Goal: Task Accomplishment & Management: Use online tool/utility

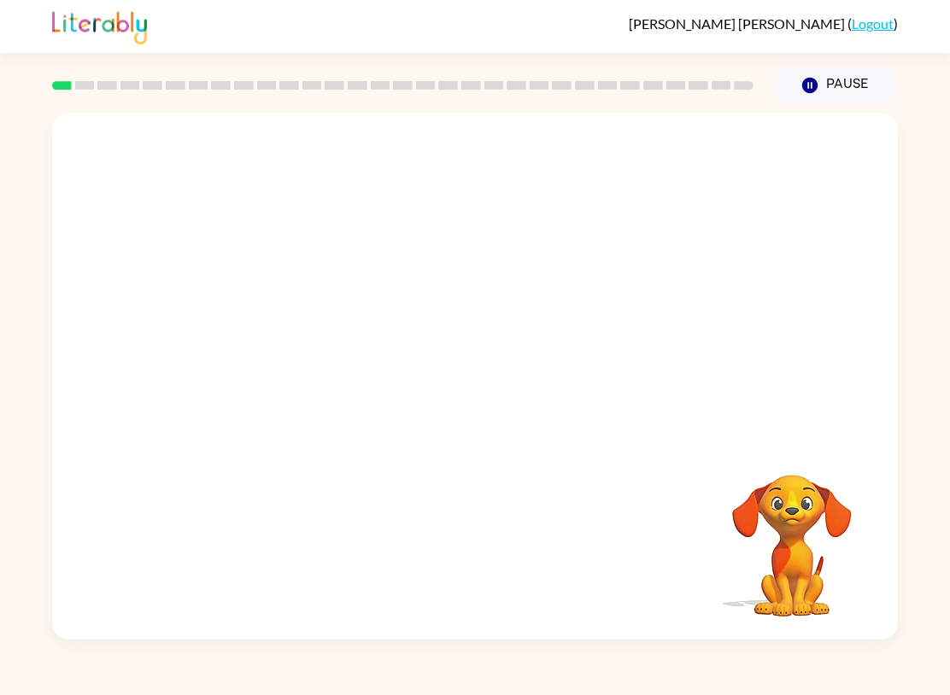
click at [426, 285] on video "Your browser must support playing .mp4 files to use Literably. Please try using…" at bounding box center [475, 276] width 846 height 326
click at [409, 290] on video "Your browser must support playing .mp4 files to use Literably. Please try using…" at bounding box center [475, 276] width 846 height 326
click at [532, 343] on video "Your browser must support playing .mp4 files to use Literably. Please try using…" at bounding box center [475, 276] width 846 height 326
click at [485, 362] on div at bounding box center [474, 385] width 109 height 62
click at [471, 402] on div at bounding box center [474, 385] width 109 height 62
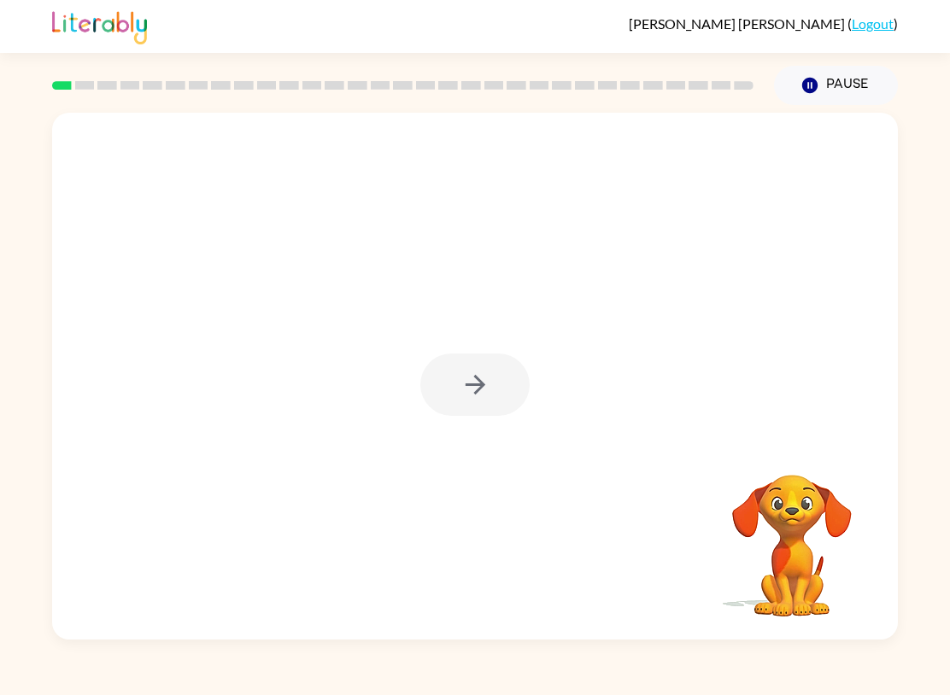
click at [486, 383] on div at bounding box center [474, 385] width 109 height 62
click at [451, 365] on div at bounding box center [474, 385] width 109 height 62
click at [456, 356] on div at bounding box center [474, 385] width 109 height 62
click at [455, 355] on div at bounding box center [474, 385] width 109 height 62
click at [481, 372] on div at bounding box center [474, 385] width 109 height 62
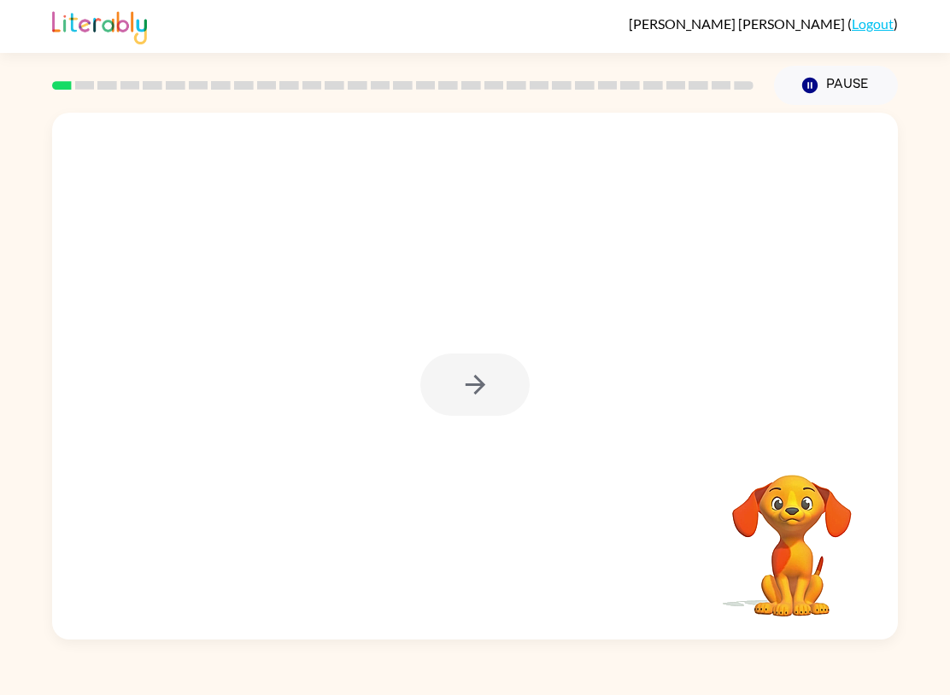
click at [460, 405] on div at bounding box center [474, 385] width 109 height 62
click at [457, 391] on div at bounding box center [474, 385] width 109 height 62
click at [471, 391] on div at bounding box center [474, 385] width 109 height 62
click at [481, 395] on div at bounding box center [474, 385] width 109 height 62
click at [501, 394] on button "button" at bounding box center [474, 385] width 109 height 62
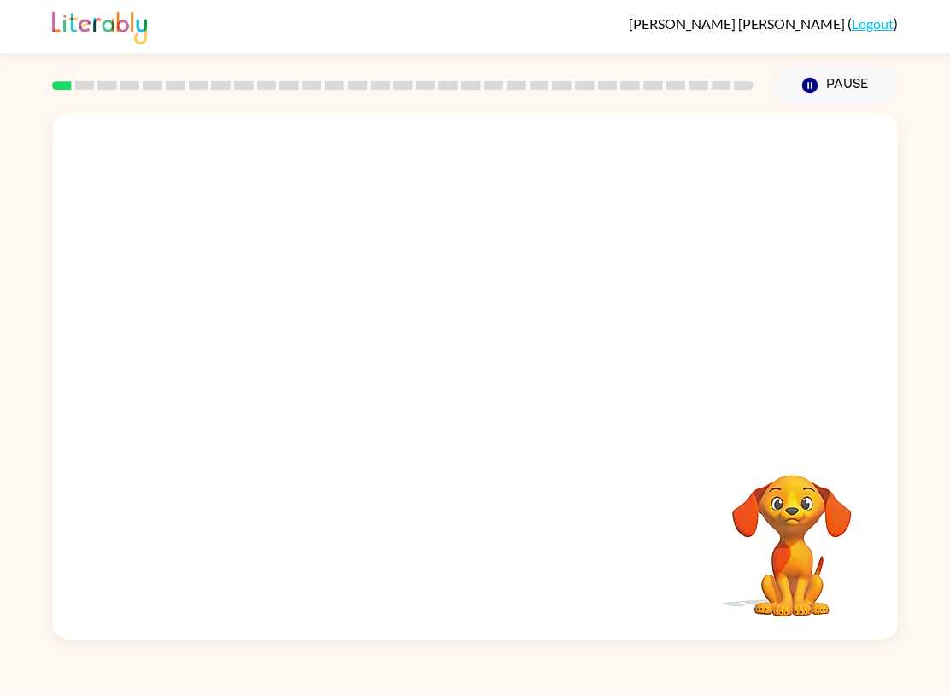
click at [454, 390] on div at bounding box center [475, 276] width 846 height 326
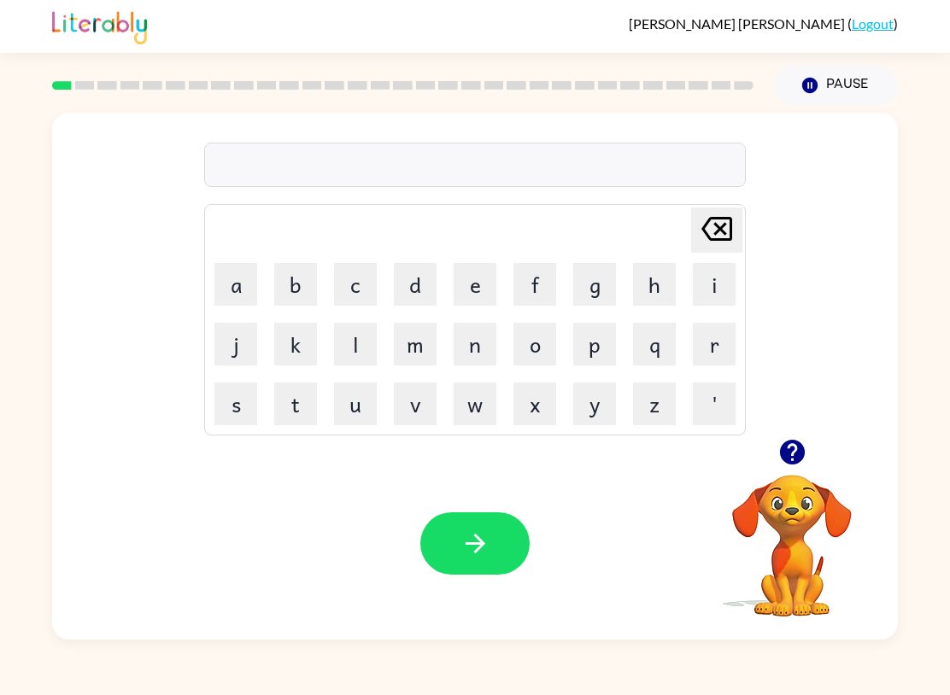
click at [808, 443] on button "button" at bounding box center [792, 452] width 44 height 44
click at [296, 272] on button "b" at bounding box center [295, 284] width 43 height 43
click at [530, 339] on button "o" at bounding box center [534, 344] width 43 height 43
click at [700, 352] on button "r" at bounding box center [714, 344] width 43 height 43
click at [425, 275] on button "d" at bounding box center [415, 284] width 43 height 43
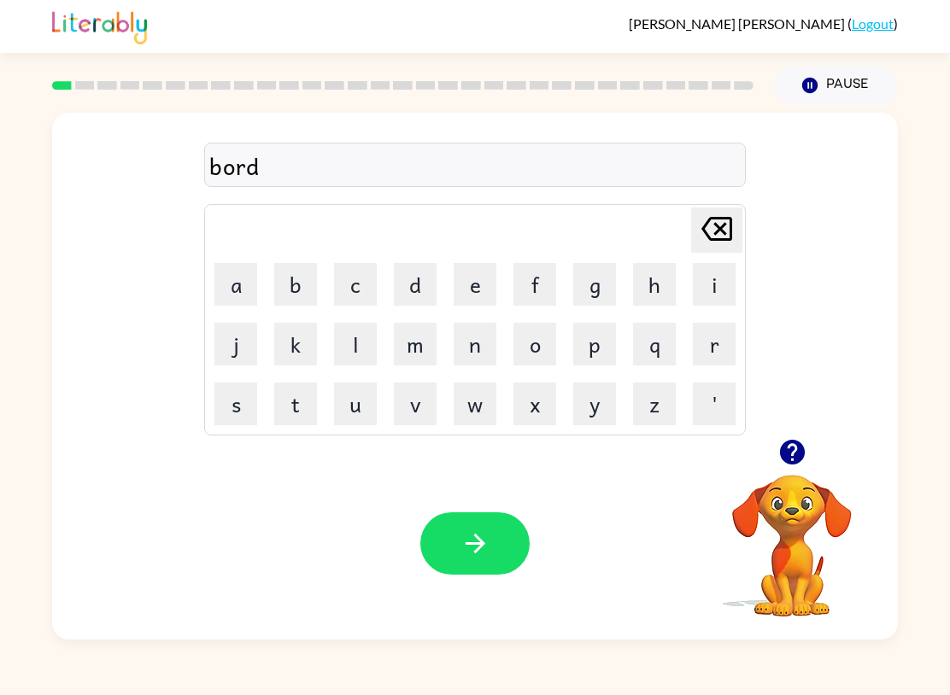
click at [424, 274] on button "d" at bounding box center [415, 284] width 43 height 43
click at [705, 337] on button "r" at bounding box center [714, 344] width 43 height 43
click at [469, 542] on icon "button" at bounding box center [475, 544] width 30 height 30
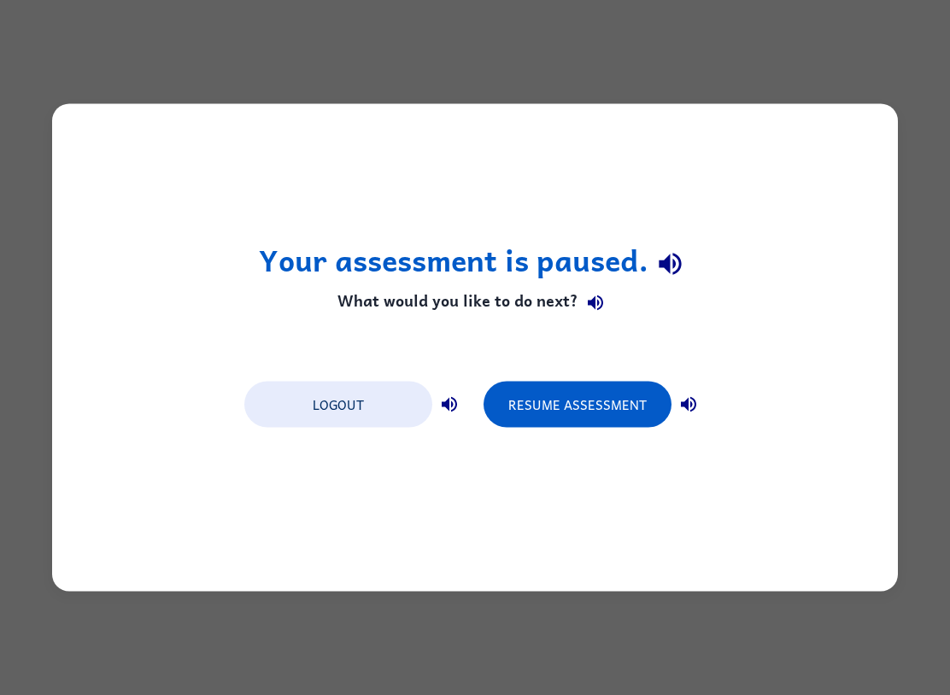
click at [72, 49] on div "Your assessment is paused. What would you like to do next? Logout Resume Assess…" at bounding box center [475, 347] width 950 height 695
click at [816, 232] on div "Your assessment is paused. What would you like to do next? Logout Resume Assess…" at bounding box center [475, 348] width 846 height 488
click at [550, 408] on button "Resume Assessment" at bounding box center [577, 405] width 188 height 46
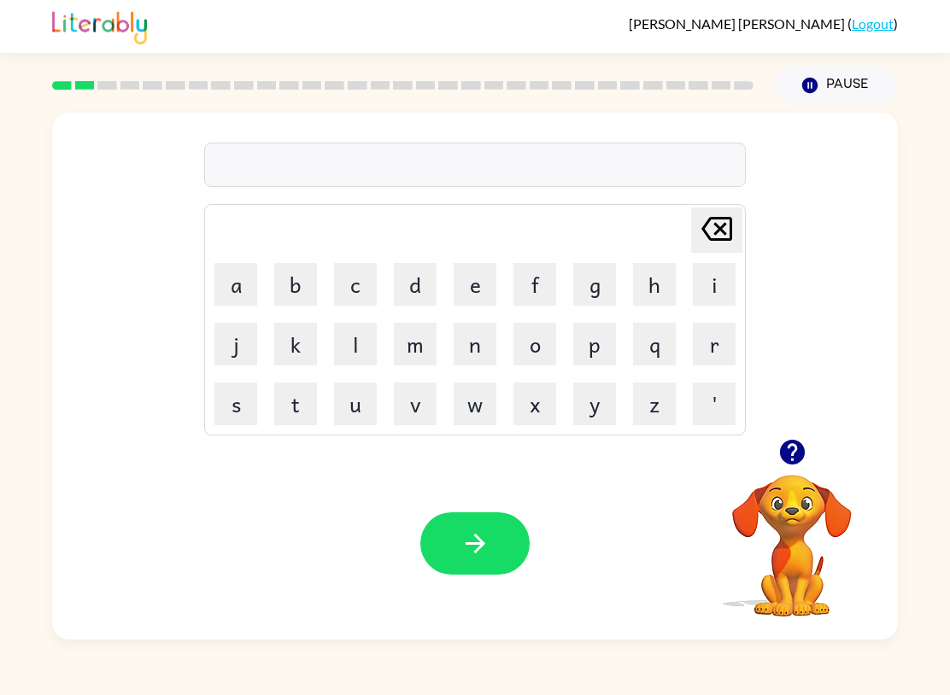
click at [770, 452] on button "button" at bounding box center [792, 452] width 44 height 44
click at [770, 451] on video "Your browser must support playing .mp4 files to use Literably. Please try using…" at bounding box center [791, 533] width 171 height 171
click at [713, 348] on button "r" at bounding box center [714, 344] width 43 height 43
click at [372, 404] on button "u" at bounding box center [355, 404] width 43 height 43
click at [468, 325] on button "n" at bounding box center [475, 344] width 43 height 43
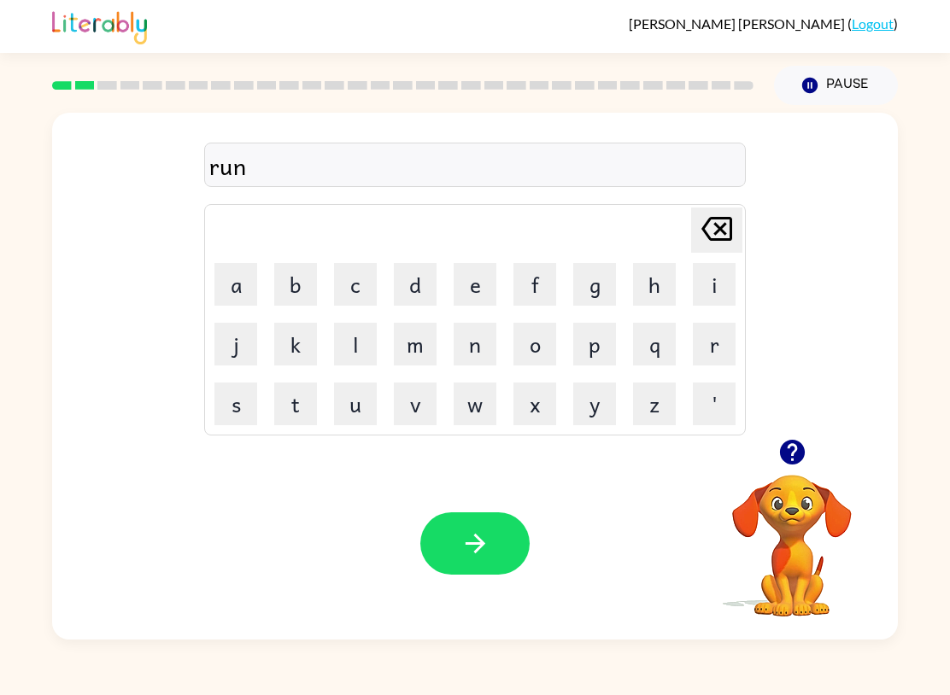
click at [415, 282] on button "d" at bounding box center [415, 284] width 43 height 43
click at [492, 524] on button "button" at bounding box center [474, 543] width 109 height 62
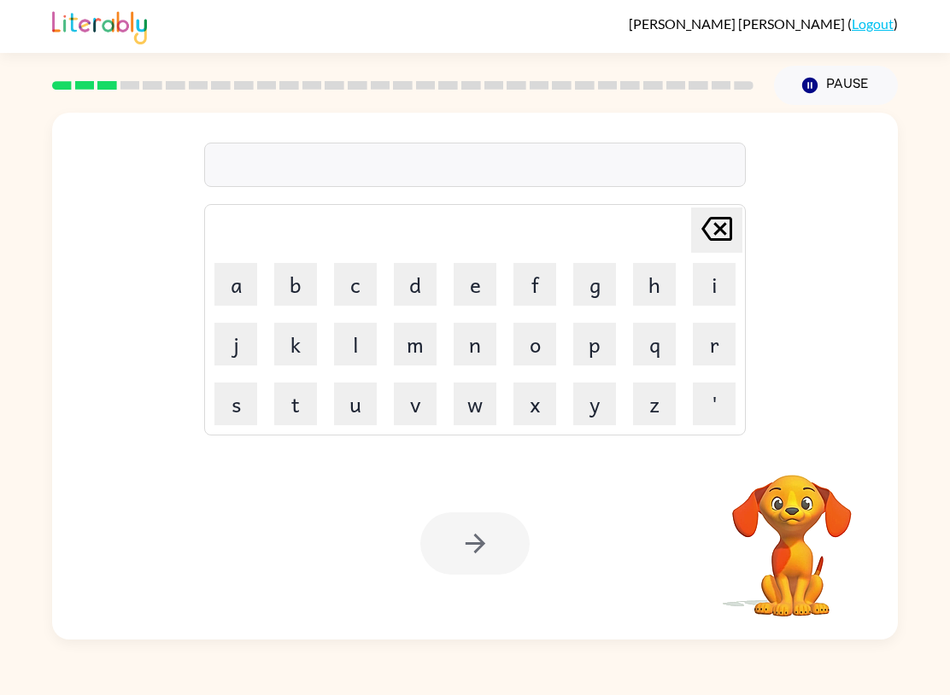
click at [414, 348] on button "m" at bounding box center [415, 344] width 43 height 43
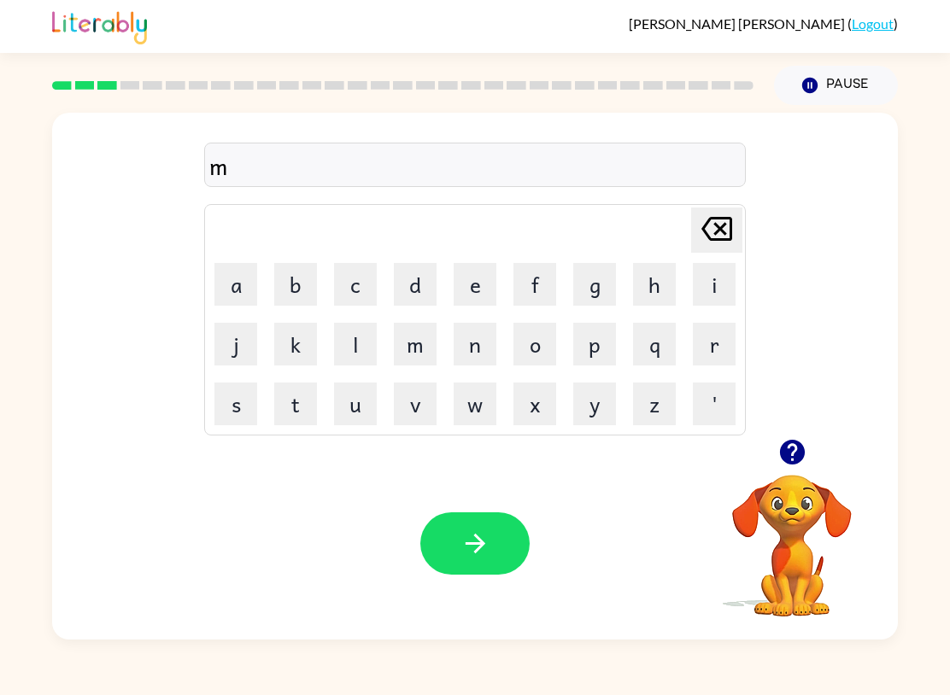
click at [240, 273] on button "a" at bounding box center [235, 284] width 43 height 43
click at [355, 280] on button "c" at bounding box center [355, 284] width 43 height 43
click at [657, 278] on button "h" at bounding box center [654, 284] width 43 height 43
click at [701, 280] on button "i" at bounding box center [714, 284] width 43 height 43
click at [480, 354] on button "n" at bounding box center [475, 344] width 43 height 43
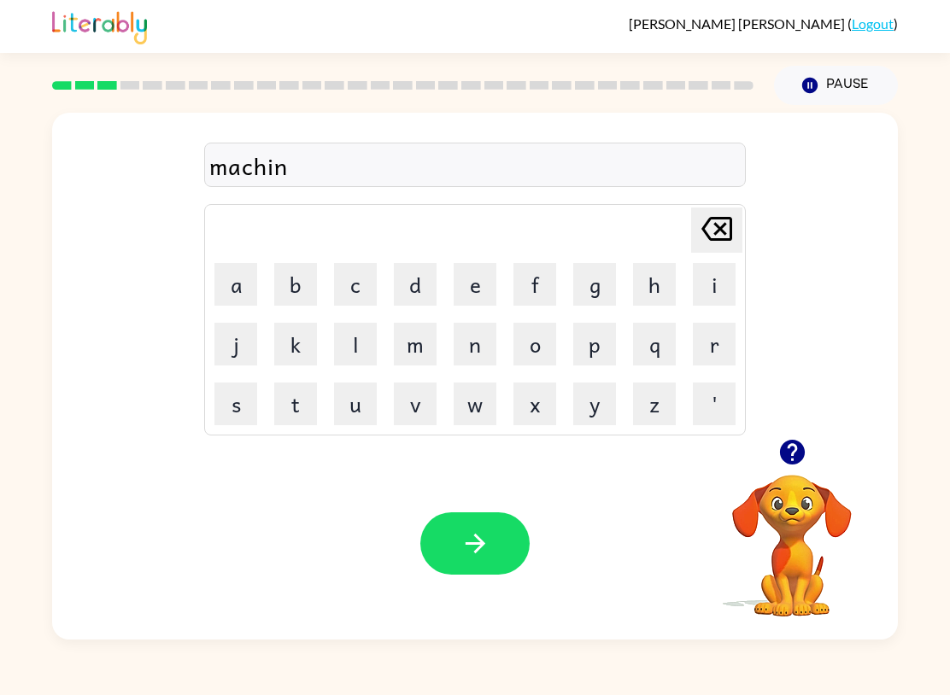
click at [472, 271] on button "e" at bounding box center [475, 284] width 43 height 43
click at [467, 530] on icon "button" at bounding box center [475, 544] width 30 height 30
click at [795, 459] on icon "button" at bounding box center [791, 452] width 25 height 25
click at [299, 407] on button "t" at bounding box center [295, 404] width 43 height 43
click at [716, 342] on button "r" at bounding box center [714, 344] width 43 height 43
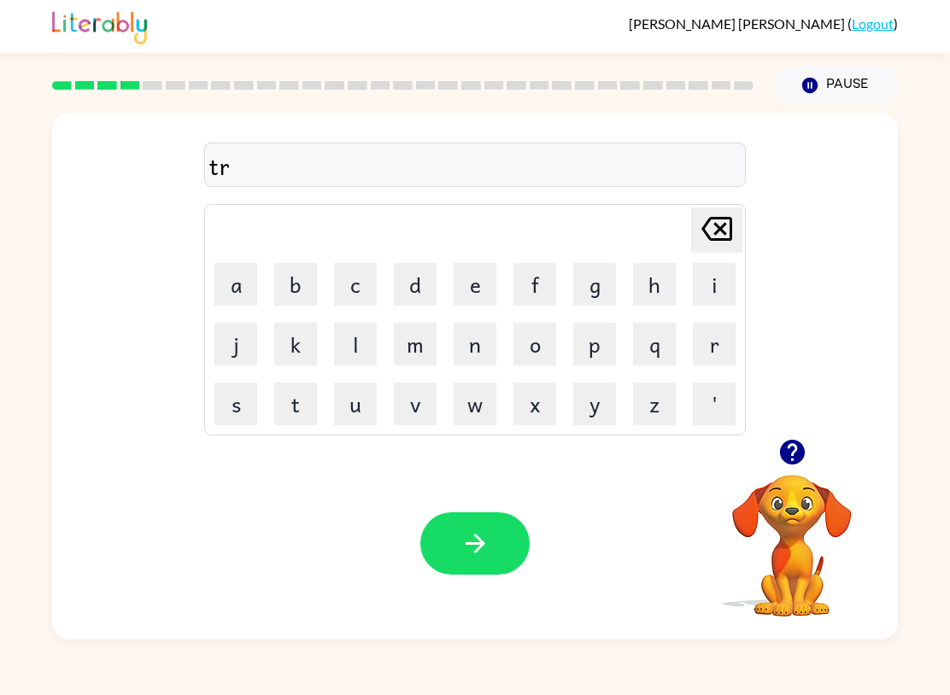
click at [229, 283] on button "a" at bounding box center [235, 284] width 43 height 43
click at [722, 279] on button "i" at bounding box center [714, 284] width 43 height 43
click at [470, 333] on button "n" at bounding box center [475, 344] width 43 height 43
click at [477, 538] on icon "button" at bounding box center [475, 544] width 20 height 20
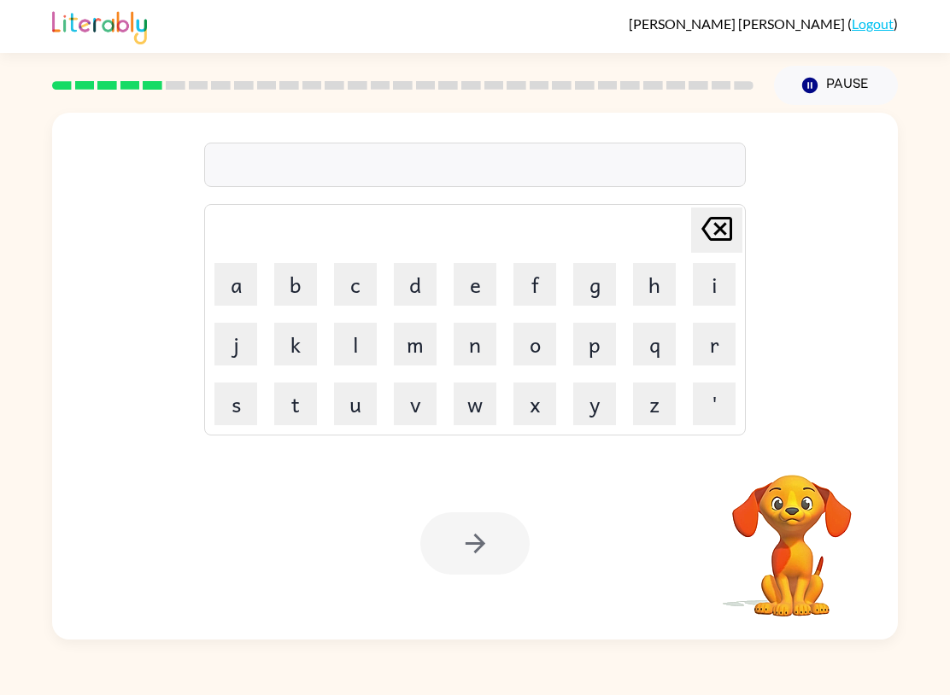
click at [419, 282] on button "d" at bounding box center [415, 284] width 43 height 43
click at [477, 298] on button "e" at bounding box center [475, 284] width 43 height 43
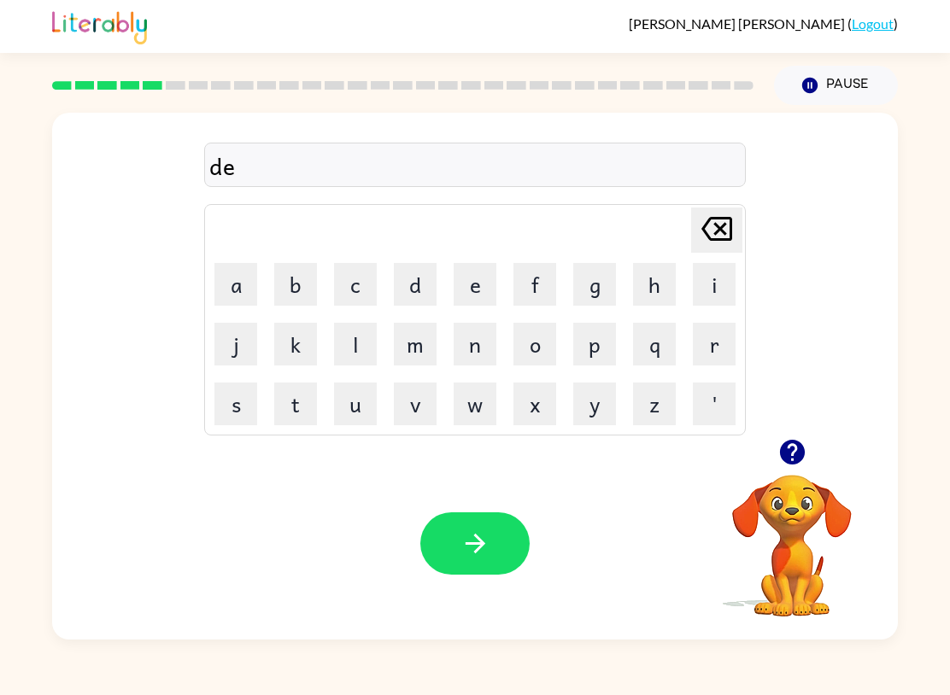
click at [527, 278] on button "f" at bounding box center [534, 284] width 43 height 43
click at [473, 283] on button "e" at bounding box center [475, 284] width 43 height 43
click at [363, 276] on button "c" at bounding box center [355, 284] width 43 height 43
click at [712, 275] on button "i" at bounding box center [714, 284] width 43 height 43
click at [420, 407] on button "v" at bounding box center [415, 404] width 43 height 43
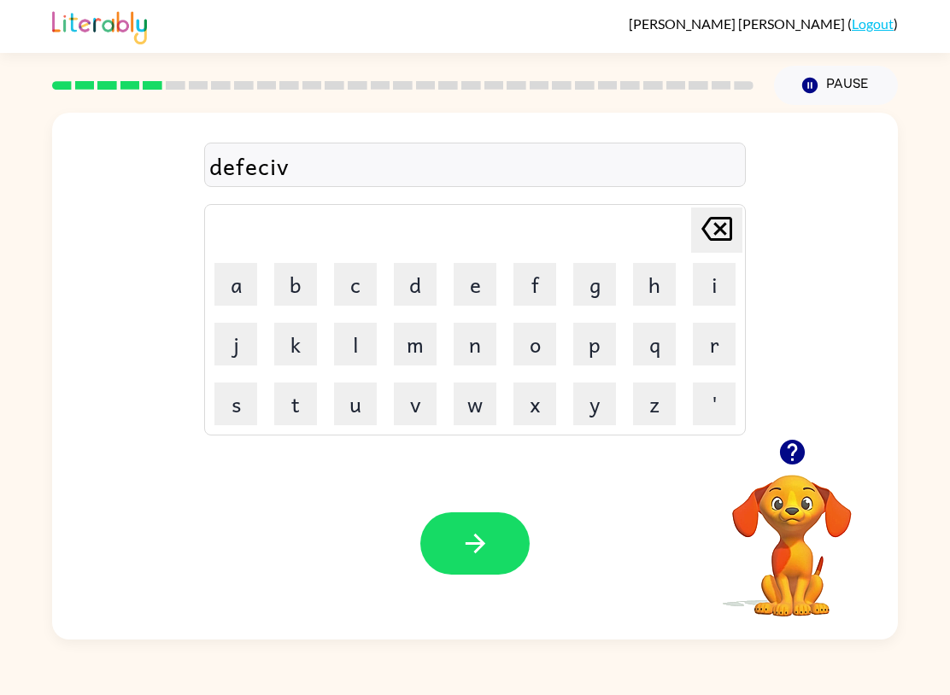
click at [469, 280] on button "e" at bounding box center [475, 284] width 43 height 43
click at [504, 499] on div "Your browser must support playing .mp4 files to use Literably. Please try using…" at bounding box center [475, 544] width 846 height 192
click at [488, 530] on icon "button" at bounding box center [475, 544] width 30 height 30
click at [422, 407] on button "v" at bounding box center [415, 404] width 43 height 43
click at [232, 270] on button "a" at bounding box center [235, 284] width 43 height 43
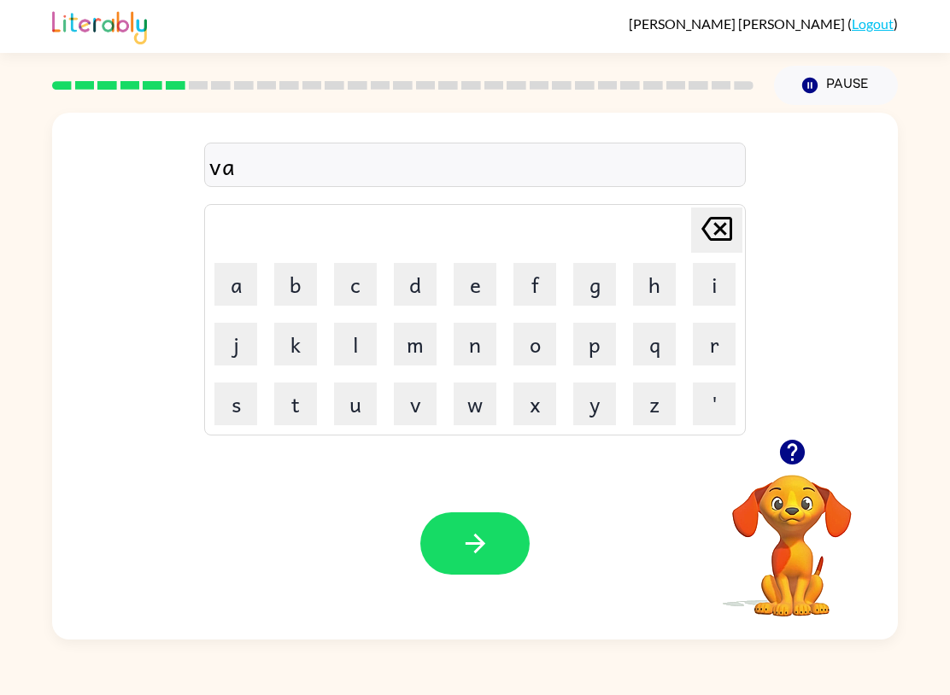
click at [368, 275] on button "c" at bounding box center [355, 284] width 43 height 43
click at [246, 289] on button "a" at bounding box center [235, 284] width 43 height 43
click at [298, 413] on button "t" at bounding box center [295, 404] width 43 height 43
click at [713, 279] on button "i" at bounding box center [714, 284] width 43 height 43
click at [543, 345] on button "o" at bounding box center [534, 344] width 43 height 43
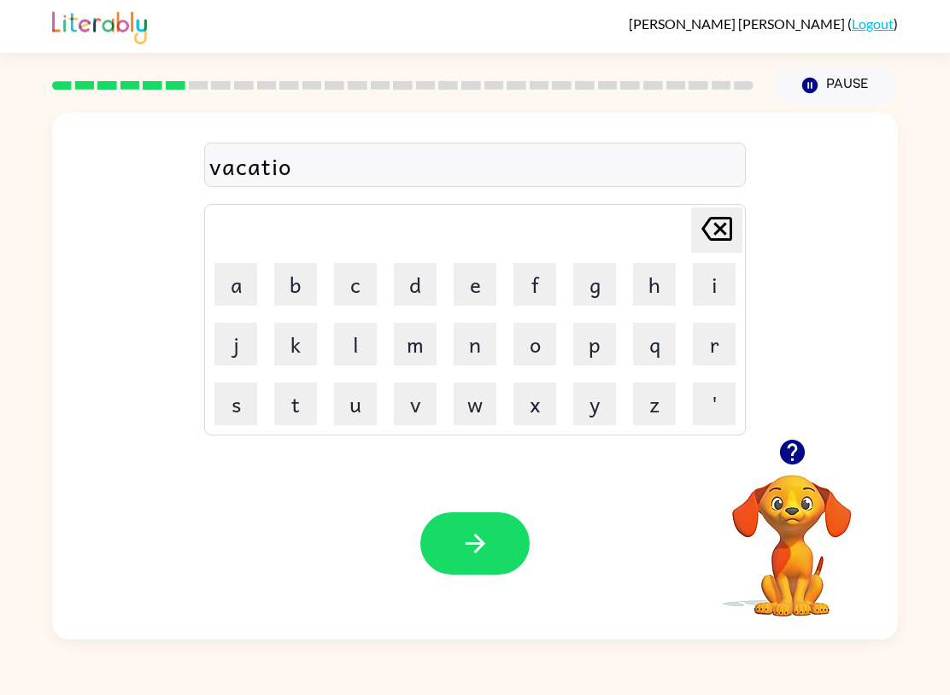
click at [486, 339] on button "n" at bounding box center [475, 344] width 43 height 43
click at [478, 540] on icon "button" at bounding box center [475, 544] width 20 height 20
click at [589, 346] on button "p" at bounding box center [594, 344] width 43 height 43
click at [360, 417] on button "u" at bounding box center [355, 404] width 43 height 43
click at [407, 284] on button "d" at bounding box center [415, 284] width 43 height 43
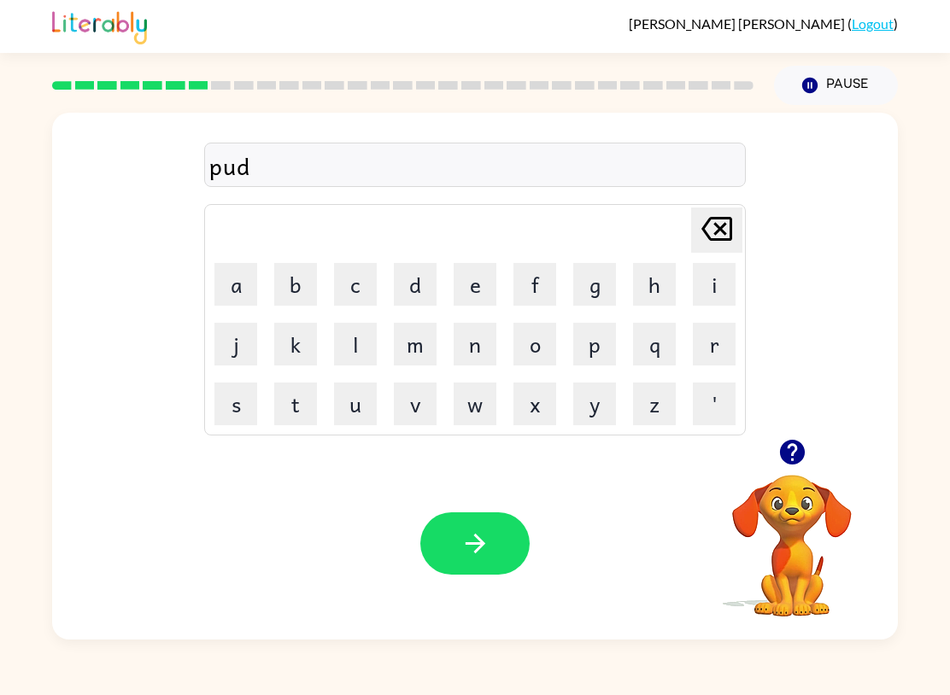
click at [360, 343] on button "l" at bounding box center [355, 344] width 43 height 43
click at [468, 276] on button "e" at bounding box center [475, 284] width 43 height 43
click at [471, 536] on icon "button" at bounding box center [475, 544] width 30 height 30
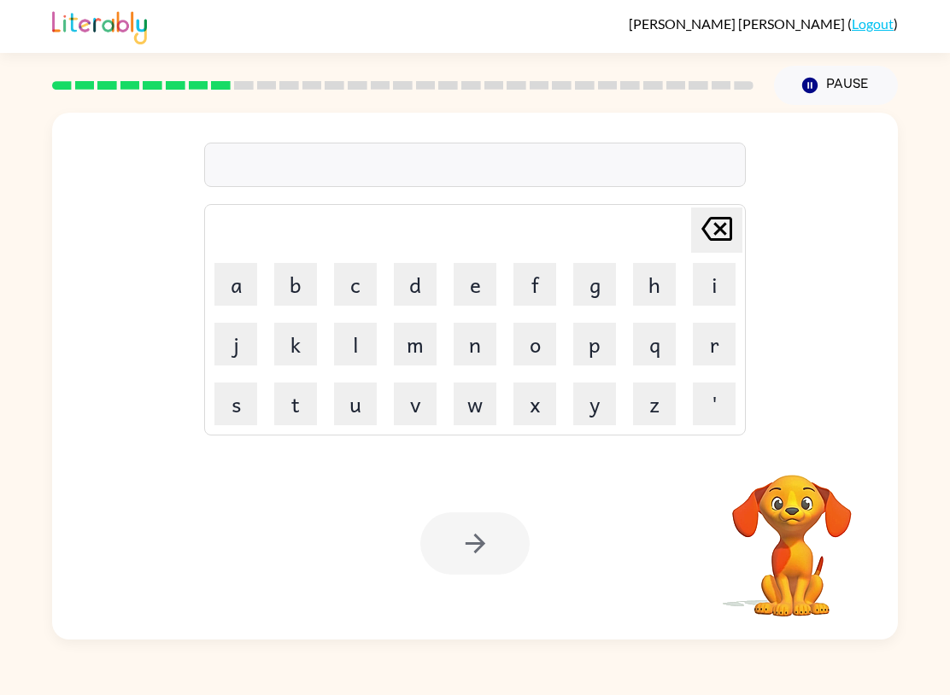
click at [418, 349] on button "m" at bounding box center [415, 344] width 43 height 43
click at [726, 283] on button "i" at bounding box center [714, 284] width 43 height 43
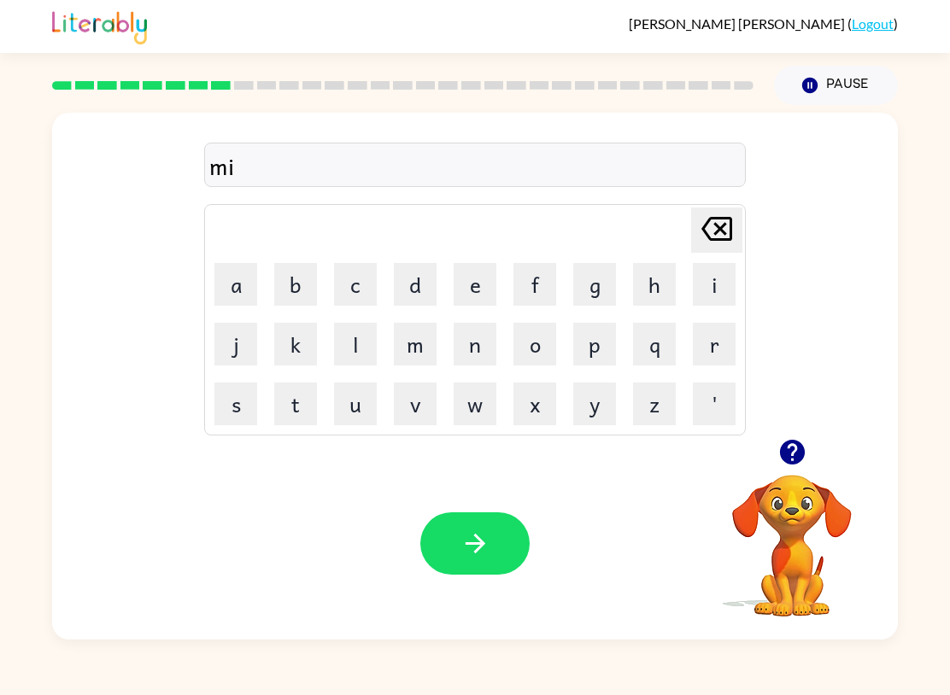
click at [712, 338] on button "r" at bounding box center [714, 344] width 43 height 43
click at [241, 343] on button "j" at bounding box center [235, 344] width 43 height 43
click at [723, 243] on icon "[PERSON_NAME] last character input" at bounding box center [716, 228] width 41 height 41
click at [234, 277] on button "a" at bounding box center [235, 284] width 43 height 43
click at [349, 279] on button "c" at bounding box center [355, 284] width 43 height 43
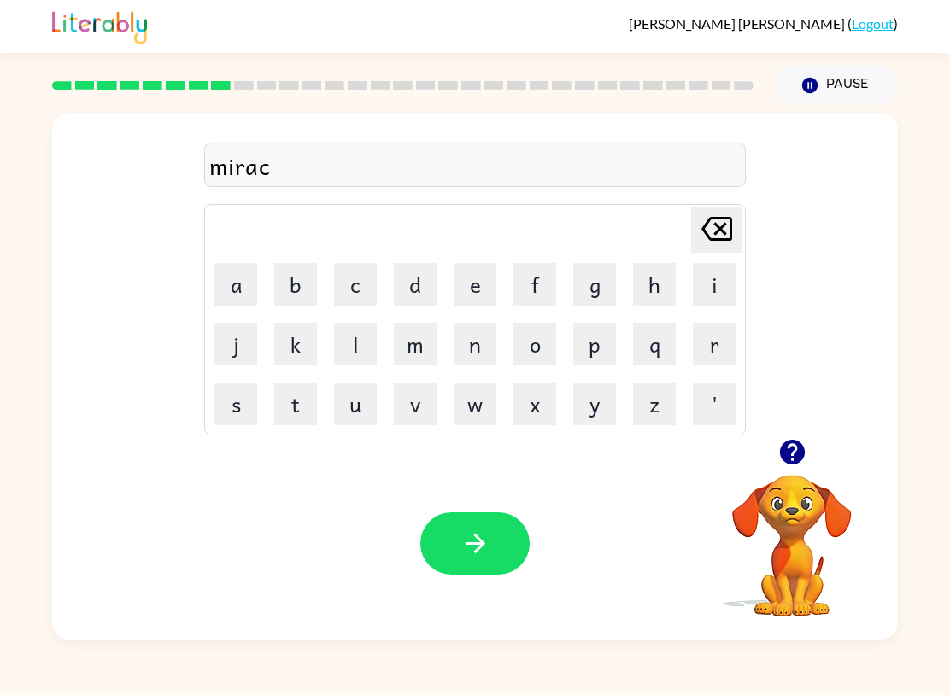
click at [363, 361] on button "l" at bounding box center [355, 344] width 43 height 43
click at [485, 275] on button "e" at bounding box center [475, 284] width 43 height 43
click at [481, 560] on button "button" at bounding box center [474, 543] width 109 height 62
click at [775, 495] on video "Your browser must support playing .mp4 files to use Literably. Please try using…" at bounding box center [791, 533] width 171 height 171
click at [797, 427] on div "[PERSON_NAME] last character input a b c d e f g h i j k l m n o p q r s t u v …" at bounding box center [475, 276] width 846 height 326
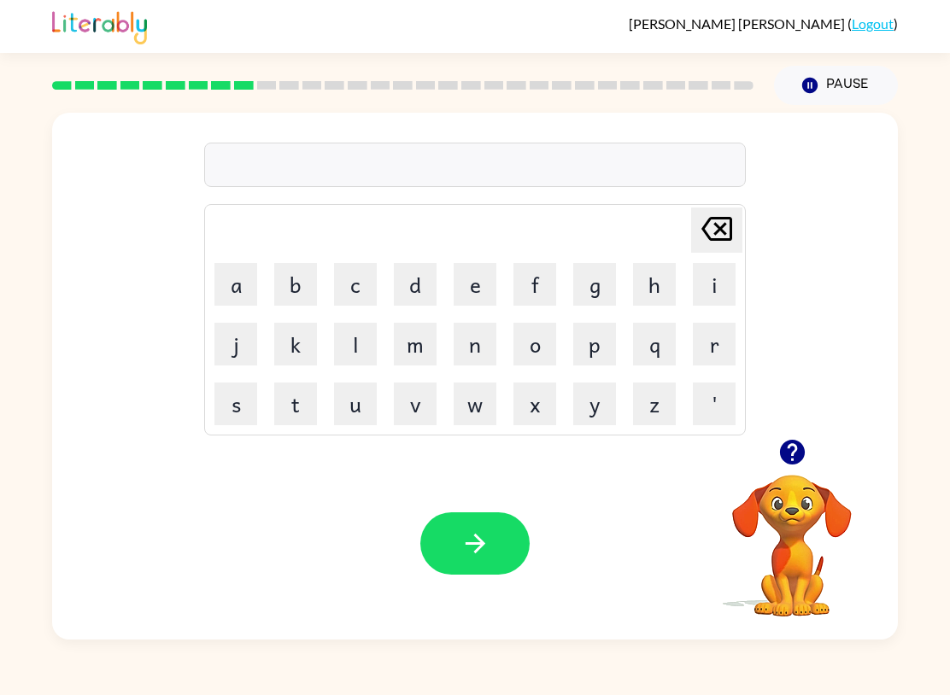
click at [797, 426] on div "[PERSON_NAME] last character input a b c d e f g h i j k l m n o p q r s t u v …" at bounding box center [475, 276] width 846 height 326
click at [789, 470] on button "button" at bounding box center [792, 452] width 44 height 44
click at [788, 470] on video "Your browser must support playing .mp4 files to use Literably. Please try using…" at bounding box center [791, 533] width 171 height 171
click at [787, 469] on video "Your browser must support playing .mp4 files to use Literably. Please try using…" at bounding box center [791, 533] width 171 height 171
click at [420, 345] on button "m" at bounding box center [415, 344] width 43 height 43
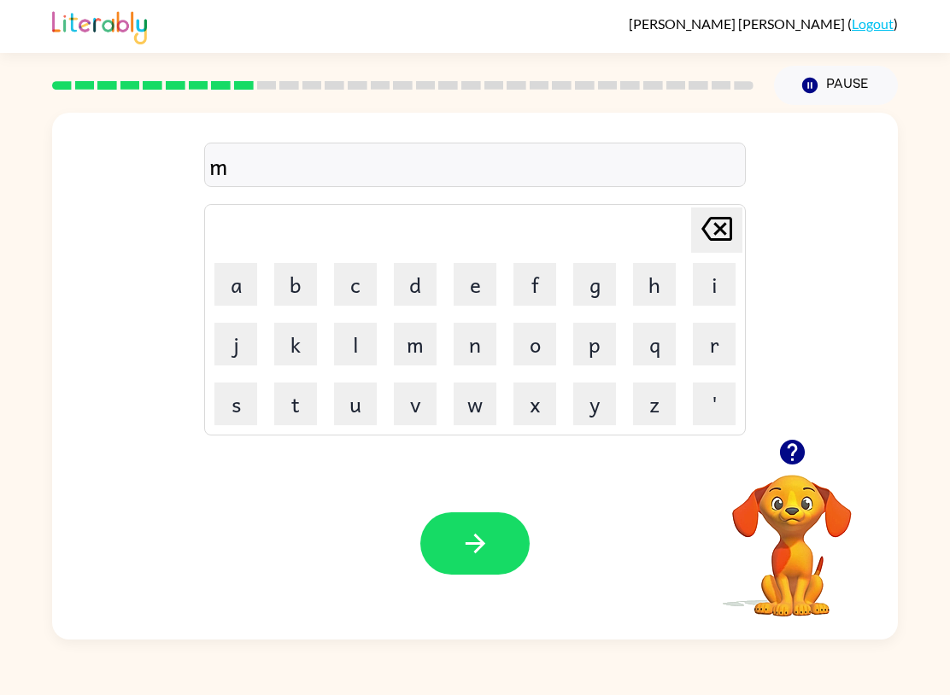
click at [408, 273] on button "d" at bounding box center [415, 284] width 43 height 43
click at [421, 345] on button "m" at bounding box center [415, 344] width 43 height 43
click at [530, 356] on button "o" at bounding box center [534, 344] width 43 height 43
click at [702, 346] on button "r" at bounding box center [714, 344] width 43 height 43
click at [491, 357] on button "n" at bounding box center [475, 344] width 43 height 43
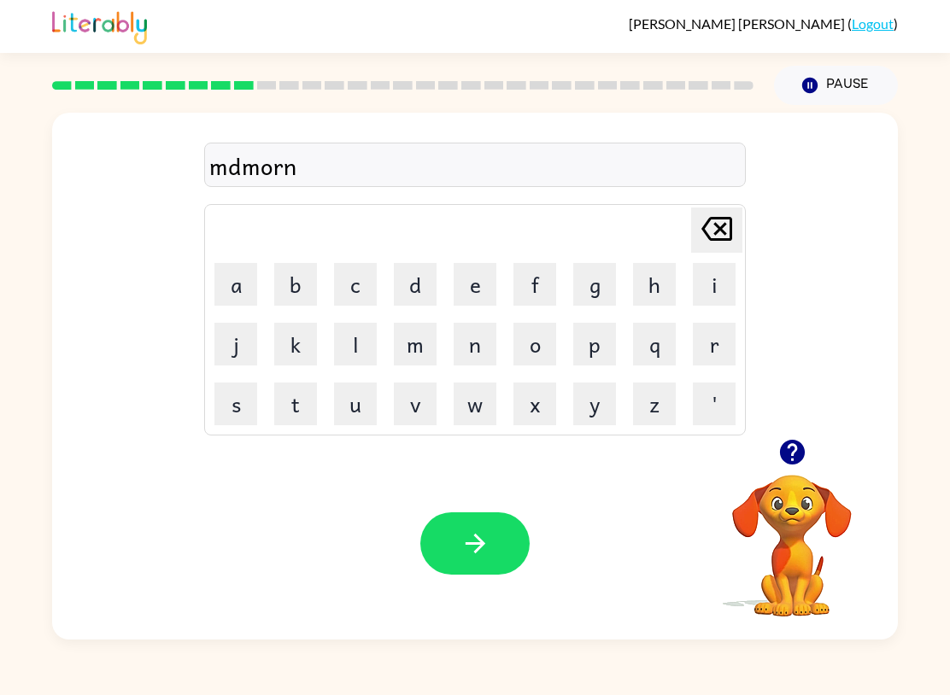
click at [712, 292] on button "i" at bounding box center [714, 284] width 43 height 43
click at [481, 345] on button "n" at bounding box center [475, 344] width 43 height 43
click at [699, 233] on icon "[PERSON_NAME] last character input" at bounding box center [716, 228] width 41 height 41
click at [699, 232] on icon "[PERSON_NAME] last character input" at bounding box center [716, 228] width 41 height 41
click at [699, 220] on icon "[PERSON_NAME] last character input" at bounding box center [716, 228] width 41 height 41
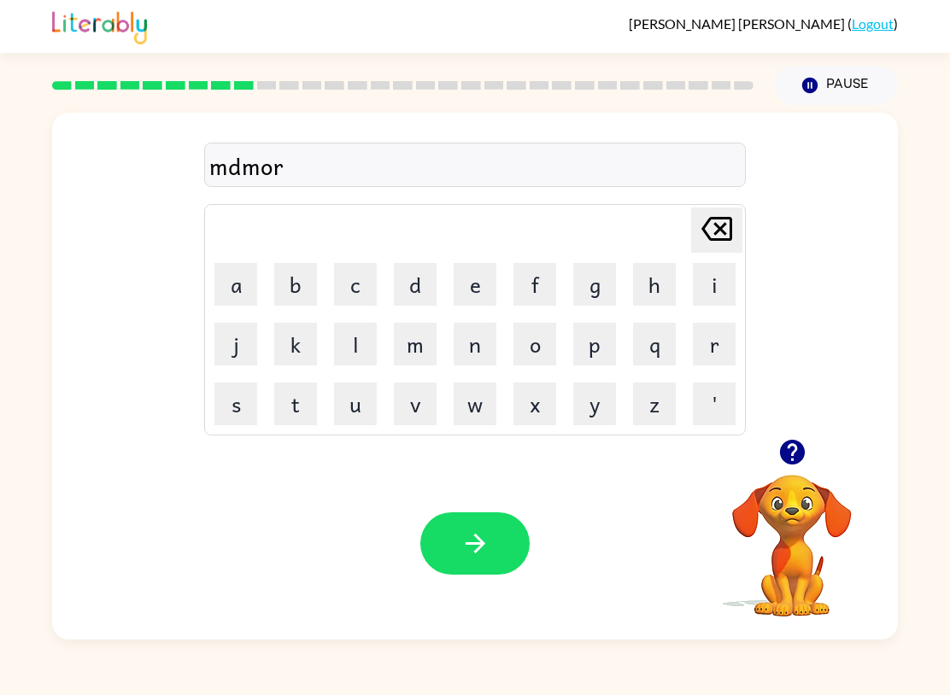
click at [699, 220] on icon "[PERSON_NAME] last character input" at bounding box center [716, 228] width 41 height 41
click at [700, 220] on icon "[PERSON_NAME] last character input" at bounding box center [716, 228] width 41 height 41
click at [698, 221] on icon "[PERSON_NAME] last character input" at bounding box center [716, 228] width 41 height 41
click at [706, 296] on button "i" at bounding box center [714, 284] width 43 height 43
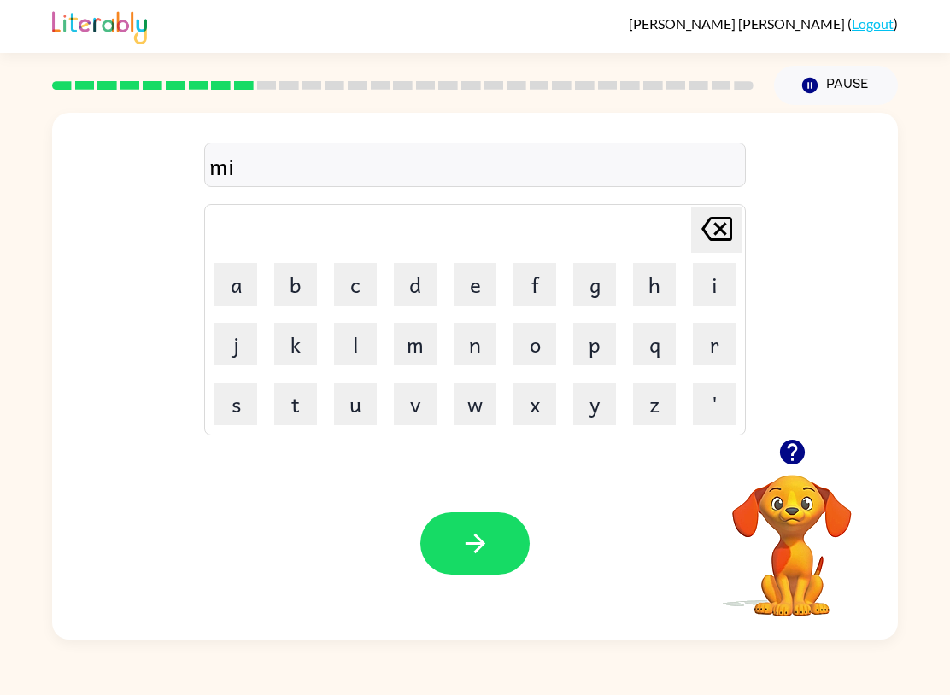
click at [423, 278] on button "d" at bounding box center [415, 284] width 43 height 43
click at [428, 348] on button "m" at bounding box center [415, 344] width 43 height 43
click at [711, 354] on button "r" at bounding box center [714, 344] width 43 height 43
click at [458, 342] on button "n" at bounding box center [475, 344] width 43 height 43
click at [708, 283] on button "i" at bounding box center [714, 284] width 43 height 43
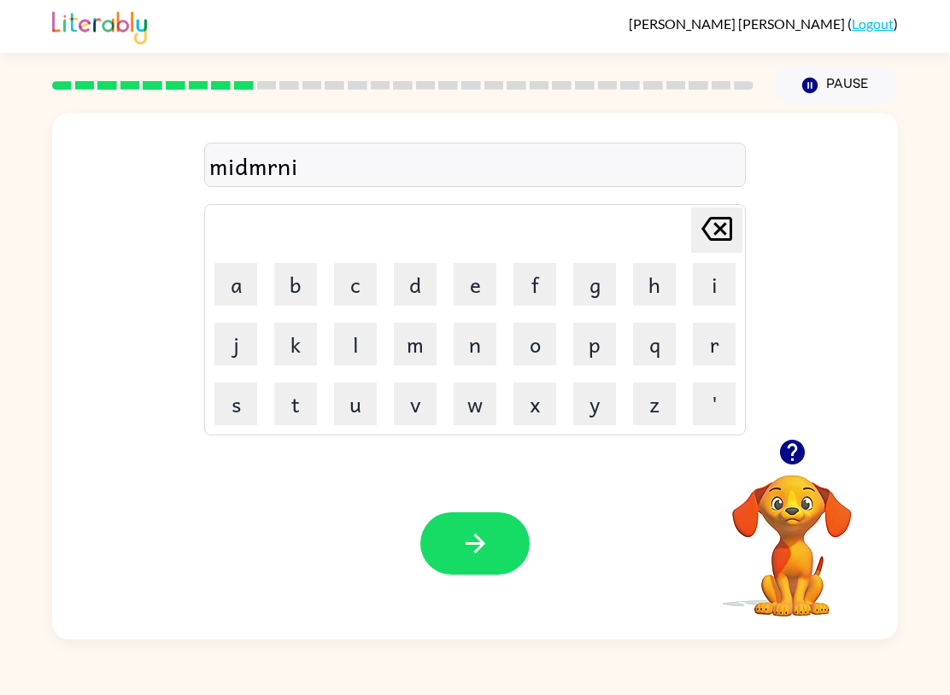
click at [579, 286] on button "g" at bounding box center [594, 284] width 43 height 43
click at [454, 539] on button "button" at bounding box center [474, 543] width 109 height 62
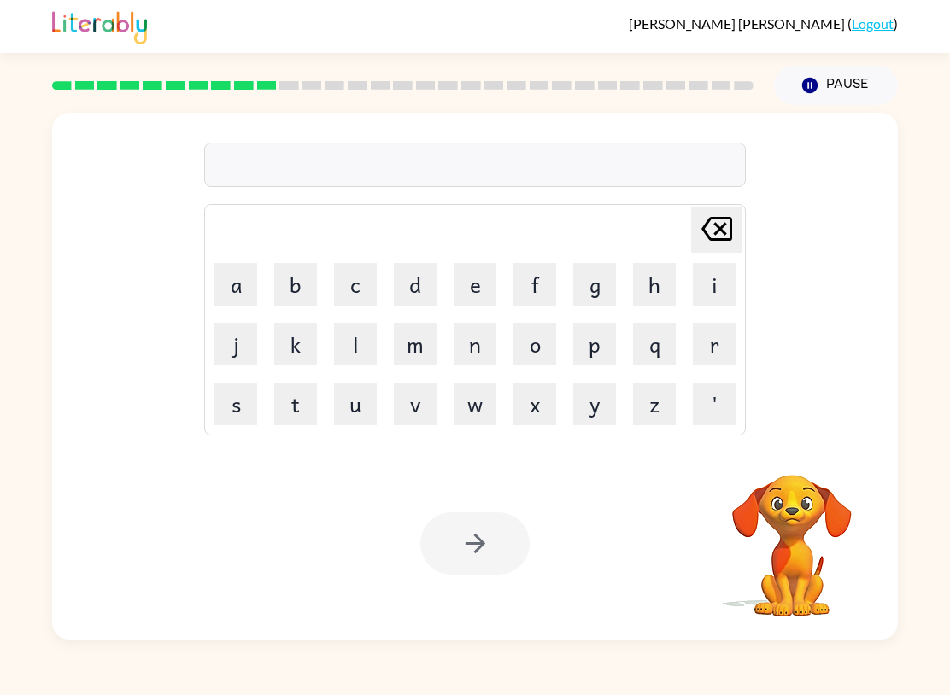
click at [403, 285] on button "d" at bounding box center [415, 284] width 43 height 43
click at [714, 281] on button "i" at bounding box center [714, 284] width 43 height 43
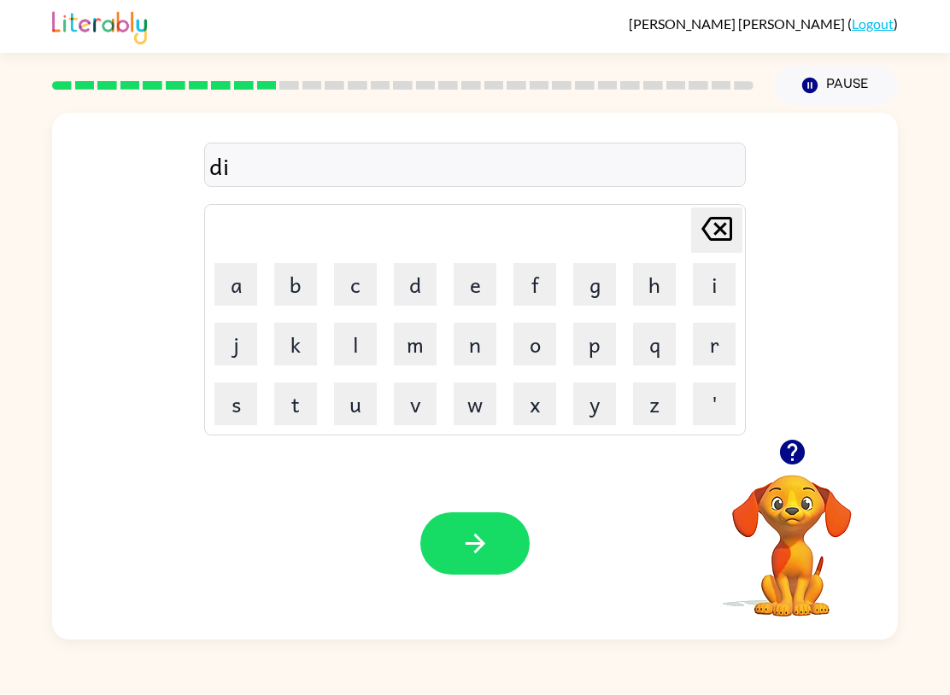
click at [243, 402] on button "s" at bounding box center [235, 404] width 43 height 43
click at [348, 497] on div "Your browser must support playing .mp4 files to use Literably. Please try using…" at bounding box center [475, 544] width 846 height 192
click at [295, 403] on button "t" at bounding box center [295, 404] width 43 height 43
click at [545, 514] on div "Your browser must support playing .mp4 files to use Literably. Please try using…" at bounding box center [475, 544] width 846 height 192
click at [730, 335] on button "r" at bounding box center [714, 344] width 43 height 43
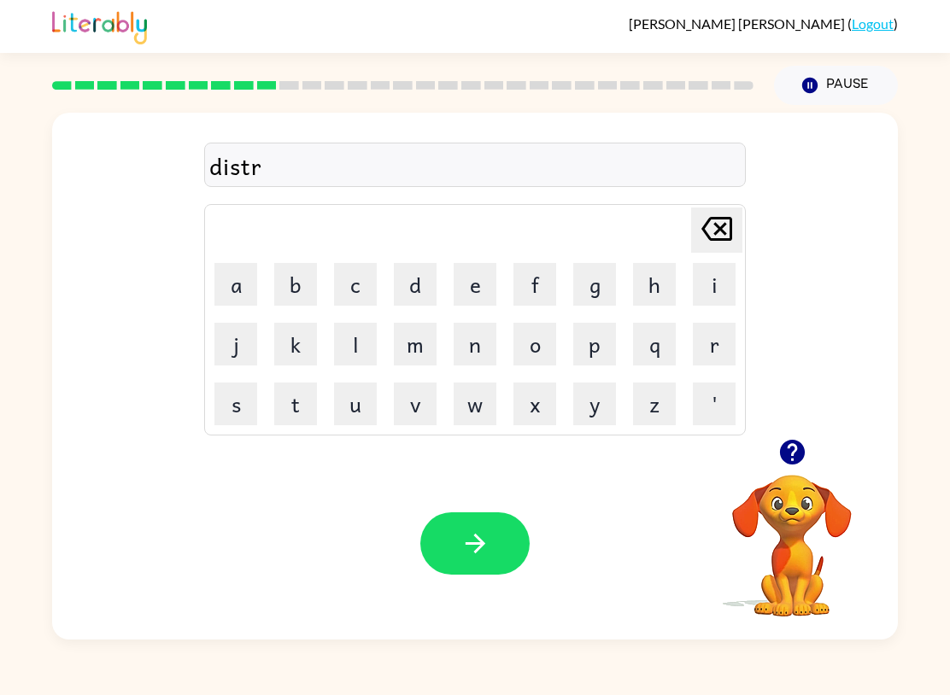
click at [231, 292] on button "a" at bounding box center [235, 284] width 43 height 43
click at [241, 412] on button "s" at bounding box center [235, 404] width 43 height 43
click at [494, 566] on button "button" at bounding box center [474, 543] width 109 height 62
click at [801, 472] on button "button" at bounding box center [792, 452] width 44 height 44
click at [706, 350] on button "r" at bounding box center [714, 344] width 43 height 43
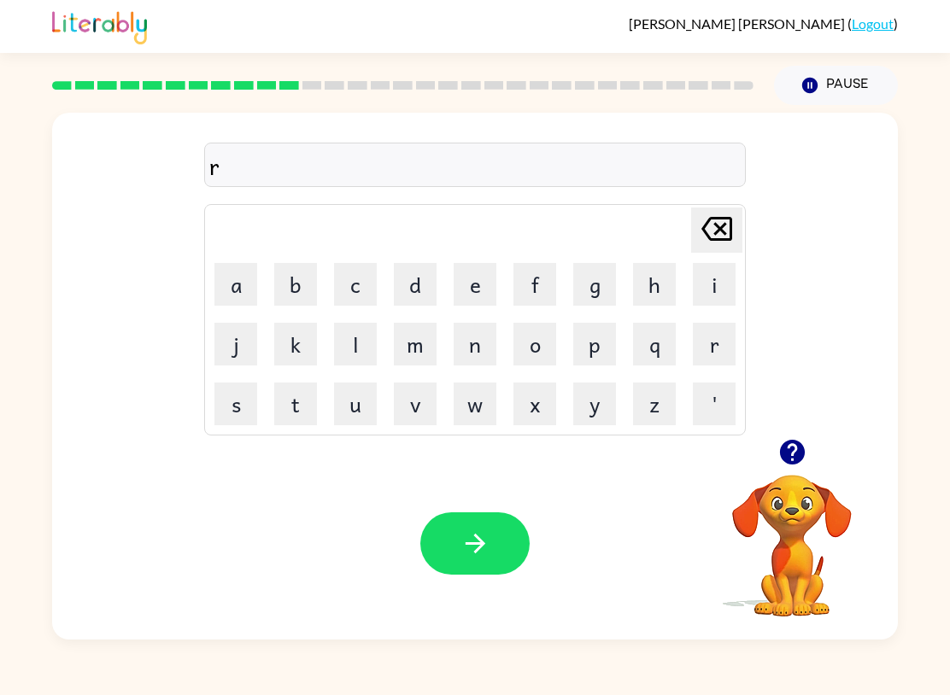
click at [538, 347] on button "o" at bounding box center [534, 344] width 43 height 43
click at [241, 294] on button "a" at bounding box center [235, 284] width 43 height 43
click at [423, 279] on button "d" at bounding box center [415, 284] width 43 height 43
click at [457, 543] on button "button" at bounding box center [474, 543] width 109 height 62
click at [353, 422] on button "u" at bounding box center [355, 404] width 43 height 43
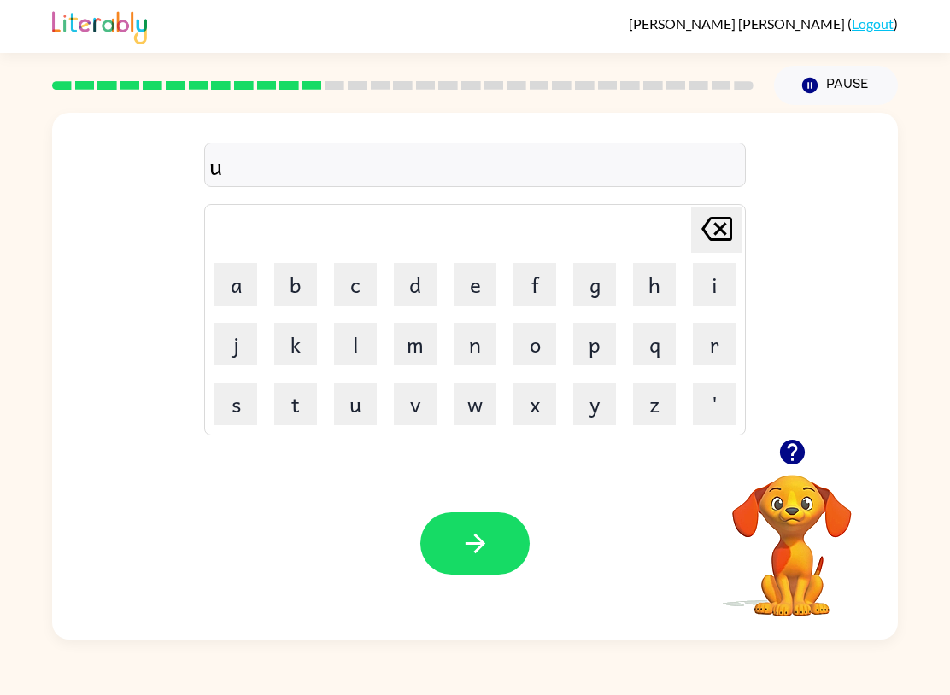
click at [595, 365] on button "p" at bounding box center [594, 344] width 43 height 43
click at [601, 280] on button "g" at bounding box center [594, 284] width 43 height 43
click at [711, 350] on button "r" at bounding box center [714, 344] width 43 height 43
click at [234, 288] on button "a" at bounding box center [235, 284] width 43 height 43
click at [423, 278] on button "d" at bounding box center [415, 284] width 43 height 43
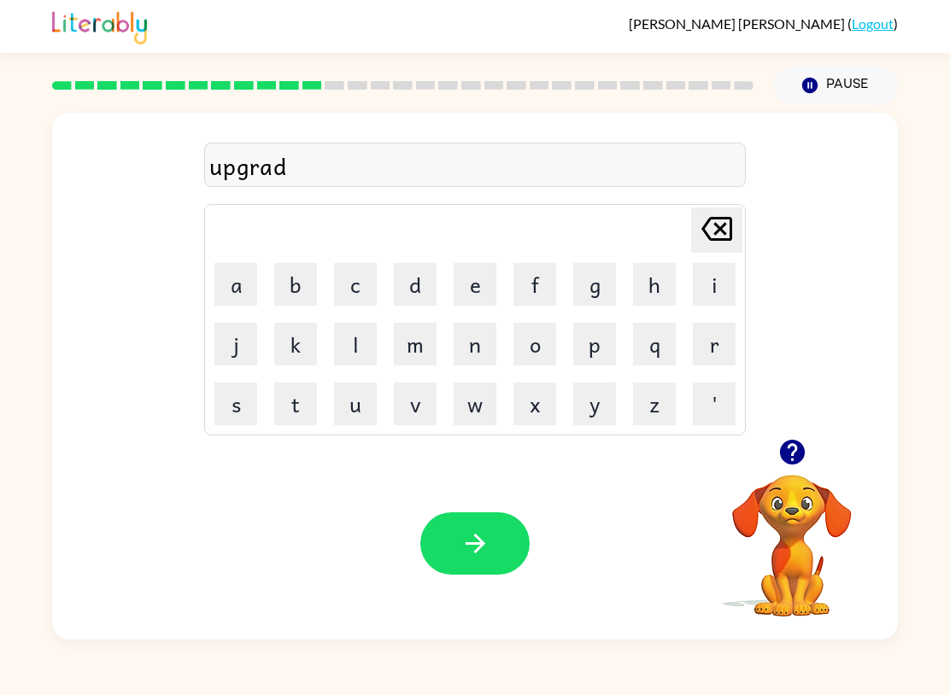
click at [477, 284] on button "e" at bounding box center [475, 284] width 43 height 43
click at [460, 536] on icon "button" at bounding box center [475, 544] width 30 height 30
click at [411, 343] on button "m" at bounding box center [415, 344] width 43 height 43
click at [242, 283] on button "a" at bounding box center [235, 284] width 43 height 43
click at [596, 288] on button "g" at bounding box center [594, 284] width 43 height 43
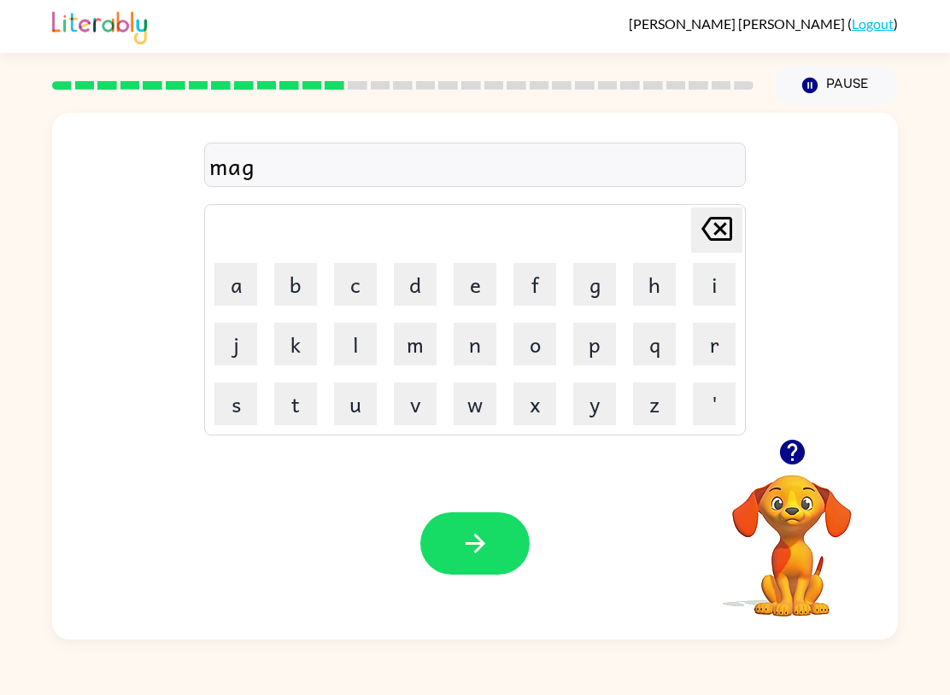
click at [477, 331] on button "n" at bounding box center [475, 344] width 43 height 43
click at [483, 286] on button "e" at bounding box center [475, 284] width 43 height 43
click at [237, 412] on button "s" at bounding box center [235, 404] width 43 height 43
click at [427, 528] on button "button" at bounding box center [474, 543] width 109 height 62
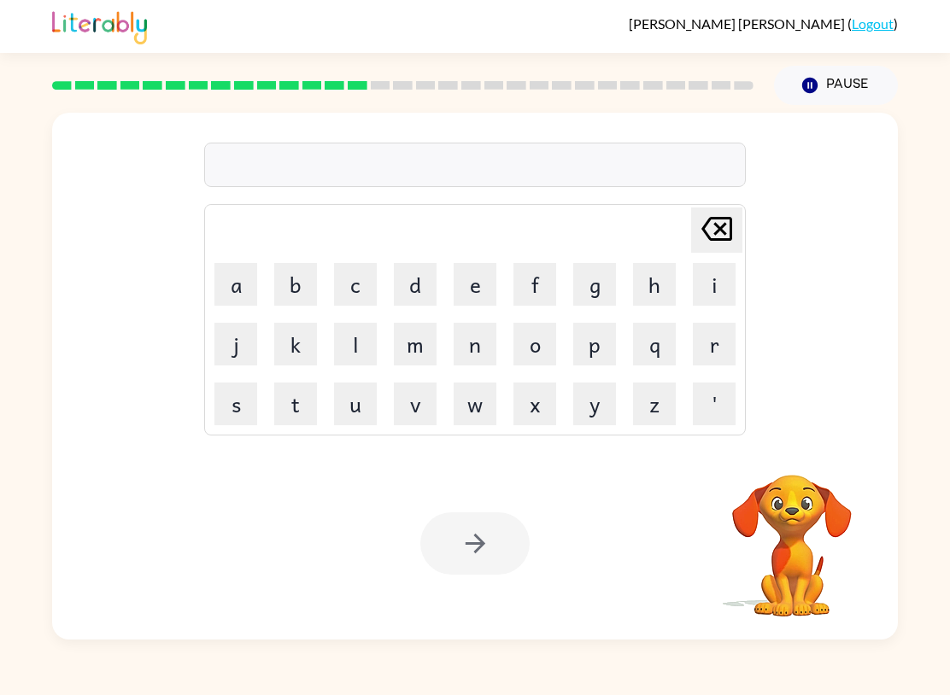
click at [448, 522] on div at bounding box center [474, 543] width 109 height 62
click at [461, 530] on div at bounding box center [474, 543] width 109 height 62
click at [464, 532] on div at bounding box center [474, 543] width 109 height 62
click at [456, 583] on div "Your browser must support playing .mp4 files to use Literably. Please try using…" at bounding box center [475, 544] width 846 height 192
click at [780, 477] on video "Your browser must support playing .mp4 files to use Literably. Please try using…" at bounding box center [791, 533] width 171 height 171
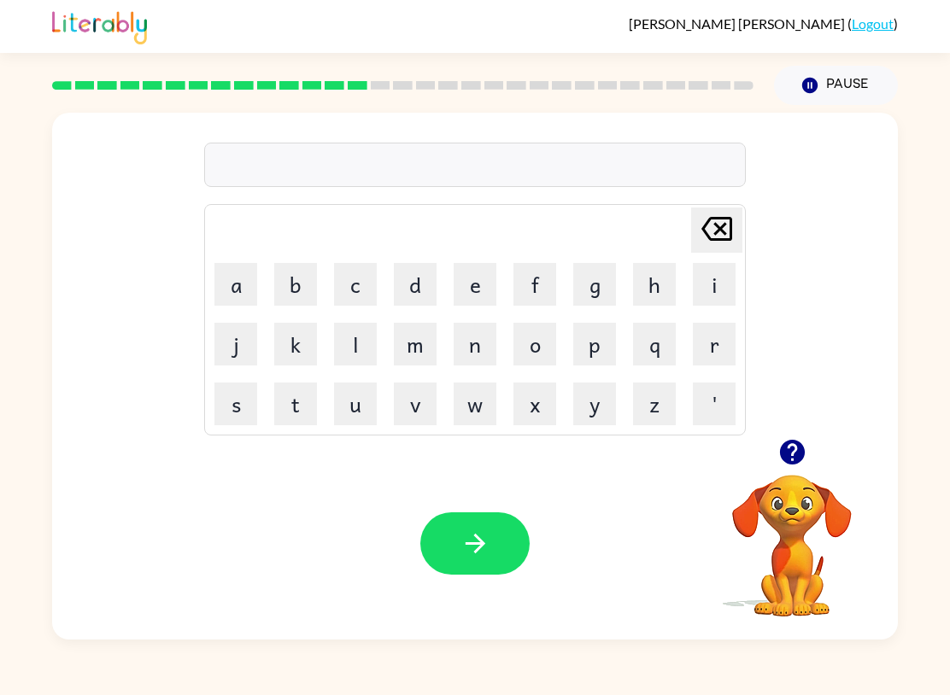
click at [811, 460] on button "button" at bounding box center [792, 452] width 44 height 44
click at [283, 276] on button "b" at bounding box center [295, 284] width 43 height 43
click at [525, 348] on button "o" at bounding box center [534, 344] width 43 height 43
click at [472, 342] on button "n" at bounding box center [475, 344] width 43 height 43
click at [357, 405] on button "u" at bounding box center [355, 404] width 43 height 43
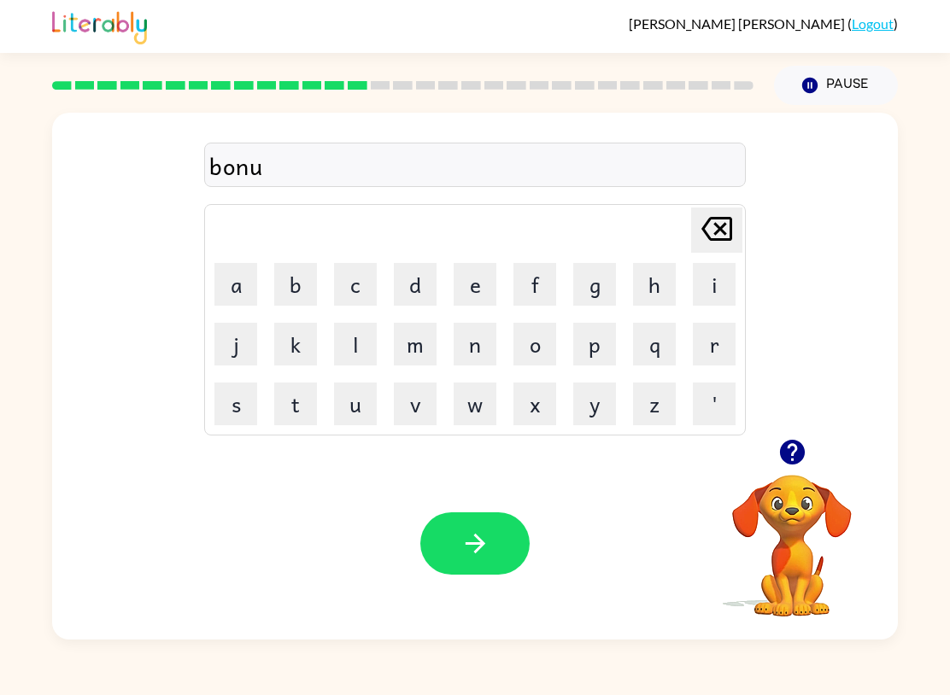
click at [243, 413] on button "s" at bounding box center [235, 404] width 43 height 43
click at [483, 535] on icon "button" at bounding box center [475, 544] width 30 height 30
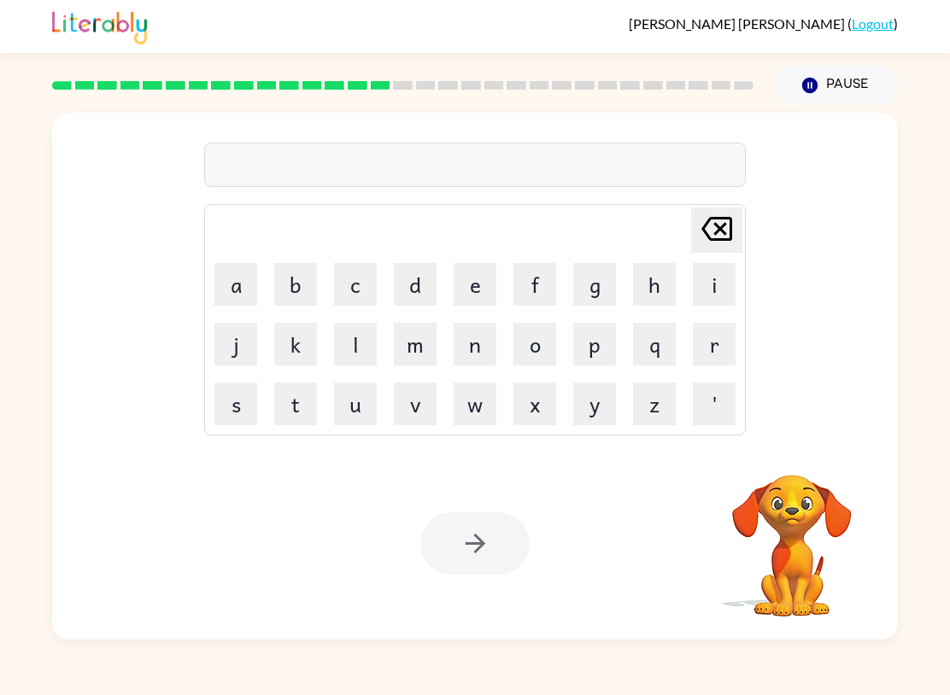
click at [799, 494] on video "Your browser must support playing .mp4 files to use Literably. Please try using…" at bounding box center [791, 533] width 171 height 171
click at [233, 393] on button "s" at bounding box center [235, 404] width 43 height 43
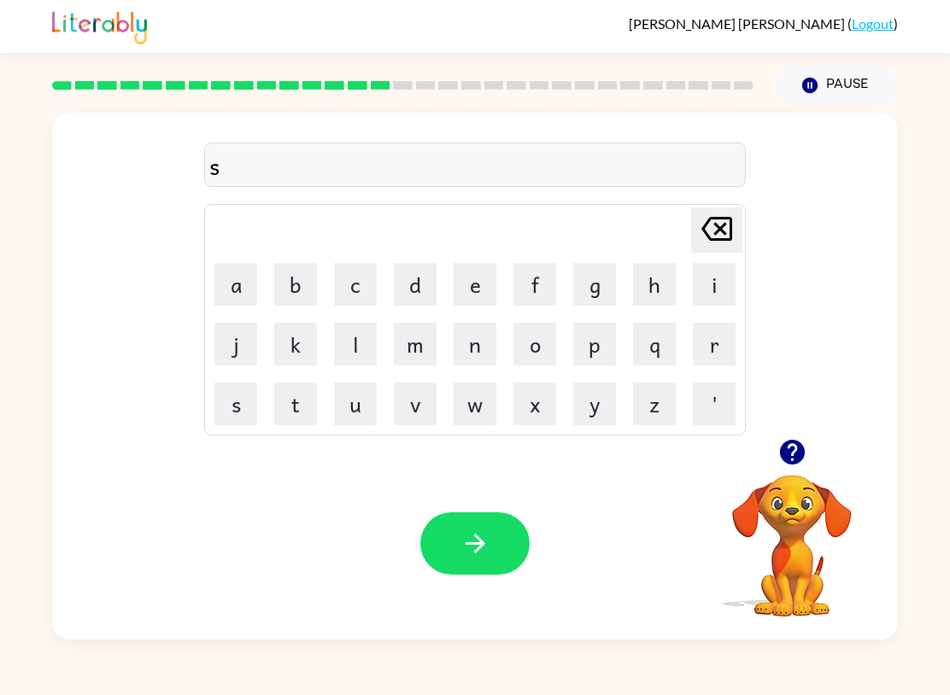
click at [476, 403] on button "w" at bounding box center [475, 404] width 43 height 43
click at [540, 335] on button "o" at bounding box center [534, 344] width 43 height 43
click at [717, 338] on button "r" at bounding box center [714, 344] width 43 height 43
click at [417, 354] on button "m" at bounding box center [415, 344] width 43 height 43
click at [461, 535] on icon "button" at bounding box center [475, 544] width 30 height 30
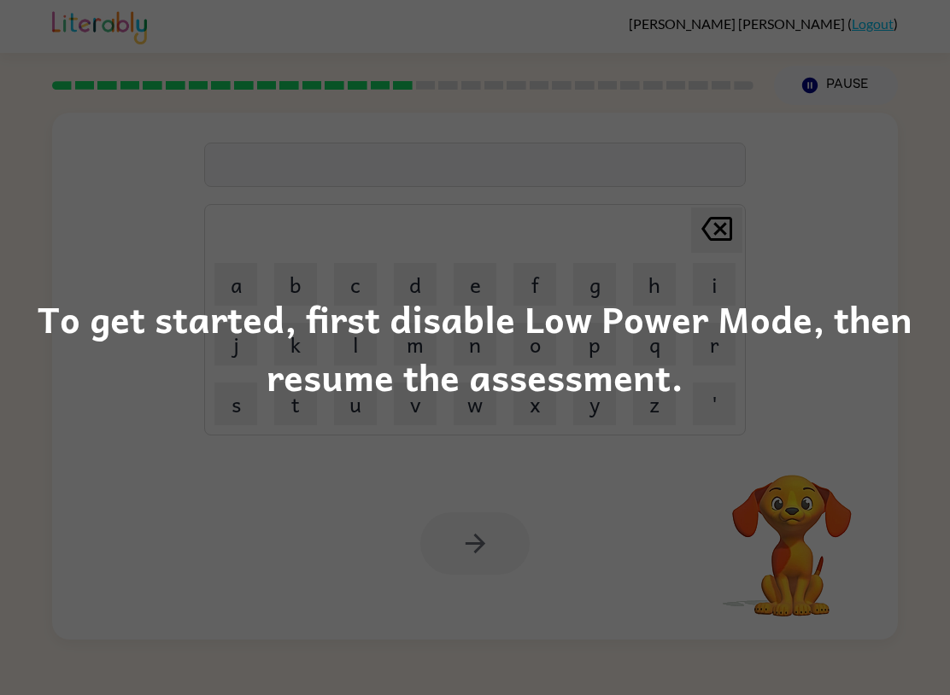
click at [488, 288] on div "To get started, first disable Low Power Mode, then resume the assessment." at bounding box center [475, 347] width 950 height 695
click at [524, 203] on div "To get started, first disable Low Power Mode, then resume the assessment." at bounding box center [475, 347] width 950 height 695
click at [373, 372] on div "To get started, first disable Low Power Mode, then resume the assessment." at bounding box center [475, 348] width 950 height 116
click at [382, 390] on div "To get started, first disable Low Power Mode, then resume the assessment." at bounding box center [475, 348] width 950 height 116
click at [381, 390] on div "To get started, first disable Low Power Mode, then resume the assessment." at bounding box center [475, 348] width 950 height 116
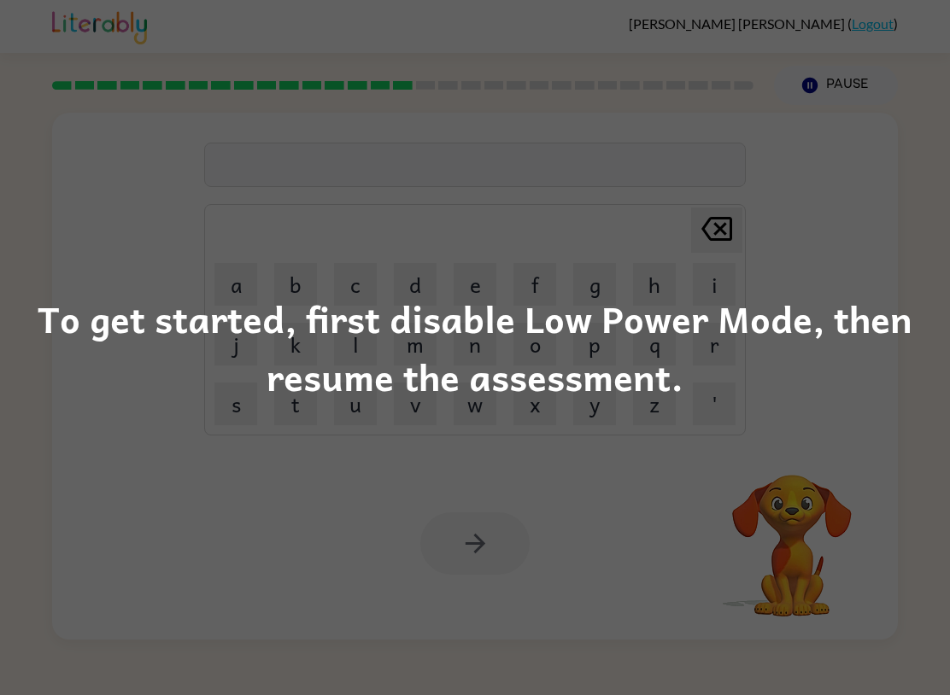
click at [355, 424] on div "To get started, first disable Low Power Mode, then resume the assessment." at bounding box center [475, 347] width 950 height 695
click at [355, 423] on div "To get started, first disable Low Power Mode, then resume the assessment." at bounding box center [475, 347] width 950 height 695
click at [356, 438] on div "To get started, first disable Low Power Mode, then resume the assessment." at bounding box center [475, 347] width 950 height 695
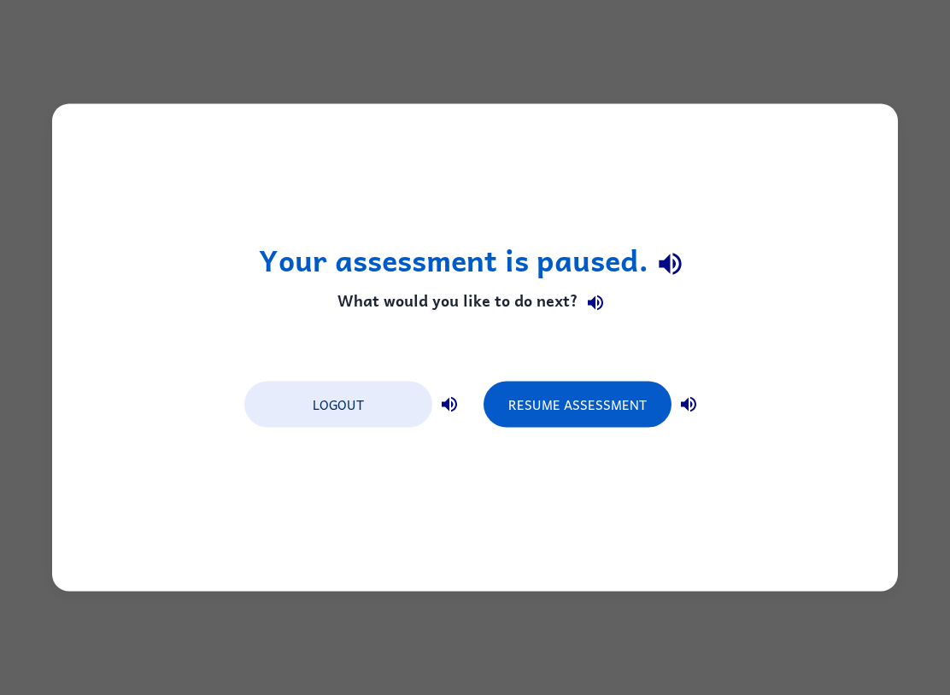
click at [619, 401] on button "Resume Assessment" at bounding box center [577, 405] width 188 height 46
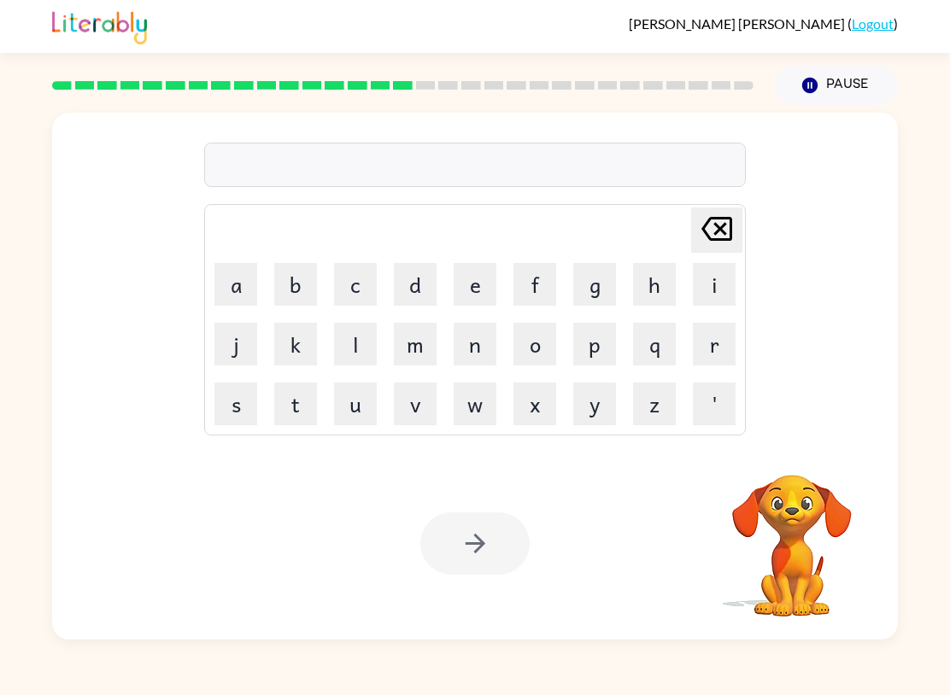
click at [706, 347] on button "r" at bounding box center [714, 344] width 43 height 43
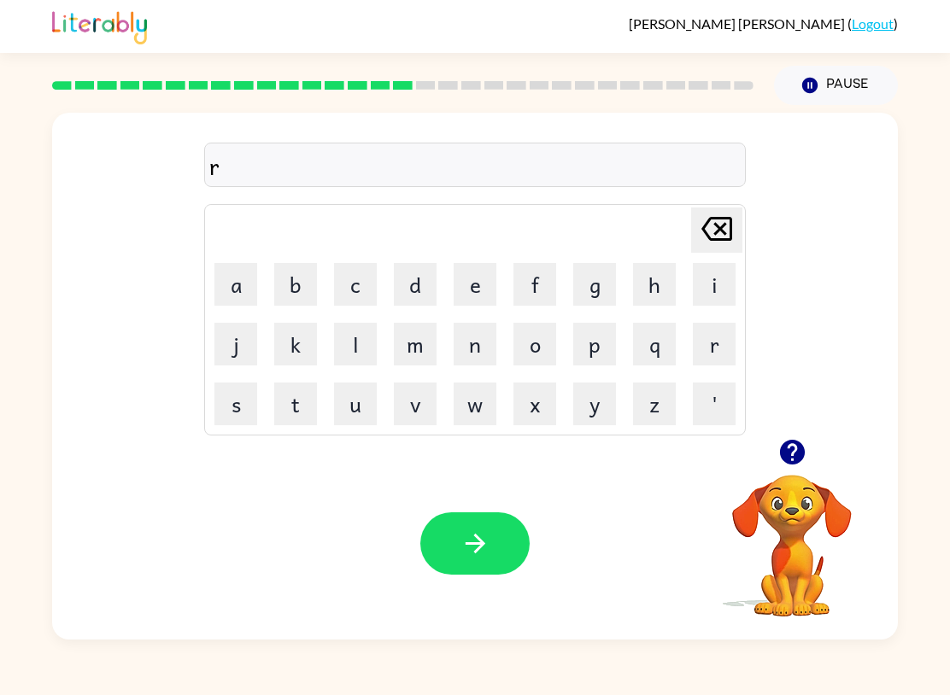
click at [249, 278] on button "a" at bounding box center [235, 284] width 43 height 43
click at [415, 349] on button "m" at bounding box center [415, 344] width 43 height 43
click at [470, 517] on button "button" at bounding box center [474, 543] width 109 height 62
click at [472, 527] on div at bounding box center [474, 543] width 109 height 62
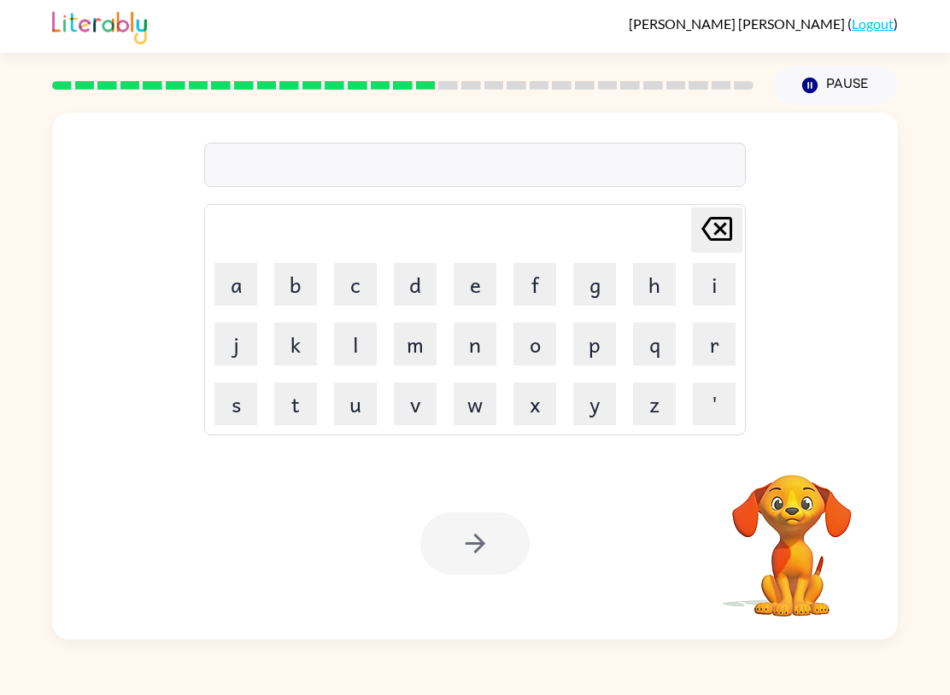
click at [605, 345] on button "p" at bounding box center [594, 344] width 43 height 43
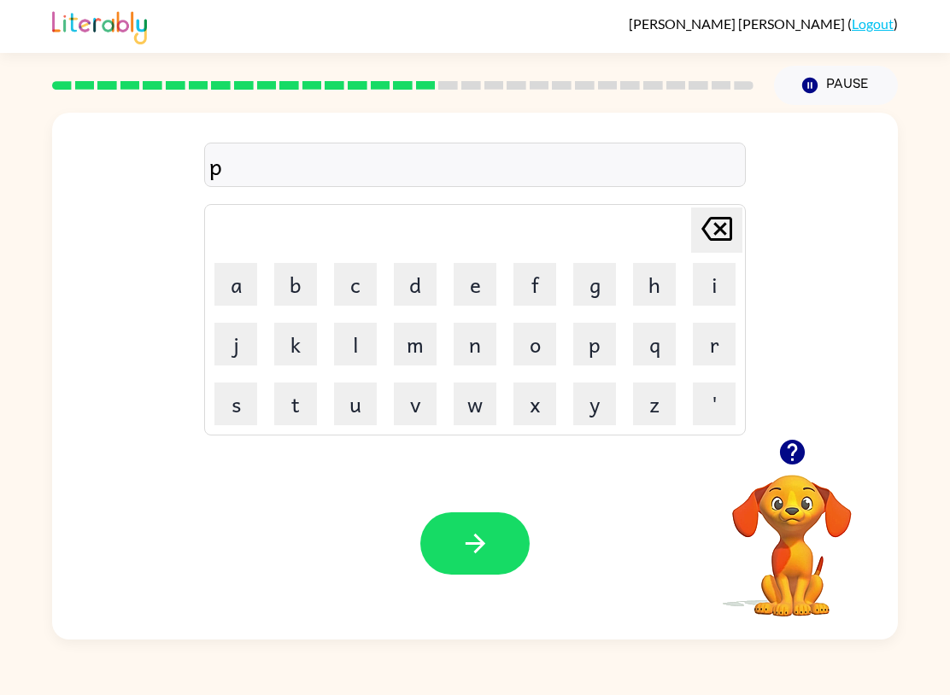
click at [723, 356] on button "r" at bounding box center [714, 344] width 43 height 43
click at [478, 281] on button "e" at bounding box center [475, 284] width 43 height 43
click at [419, 343] on button "m" at bounding box center [415, 344] width 43 height 43
click at [710, 278] on button "i" at bounding box center [714, 284] width 43 height 43
click at [471, 345] on button "n" at bounding box center [475, 344] width 43 height 43
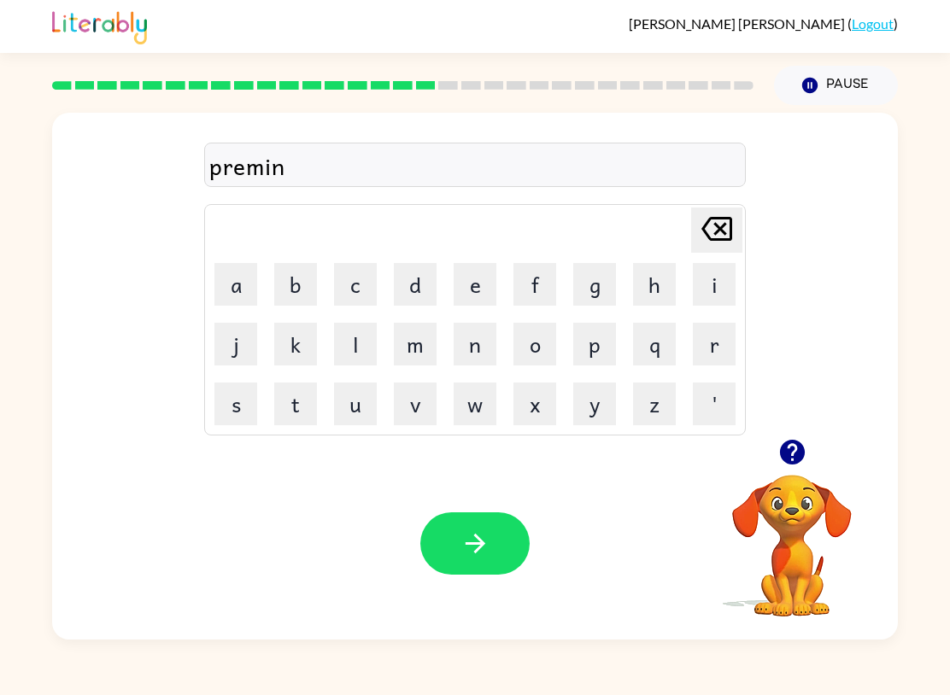
click at [517, 663] on div "[PERSON_NAME] ( Logout ) Pause Pause premin [PERSON_NAME] last character input …" at bounding box center [475, 347] width 950 height 695
click at [612, 279] on button "g" at bounding box center [594, 284] width 43 height 43
click at [491, 575] on button "button" at bounding box center [474, 543] width 109 height 62
click at [483, 552] on div at bounding box center [474, 543] width 109 height 62
click at [717, 351] on button "r" at bounding box center [714, 344] width 43 height 43
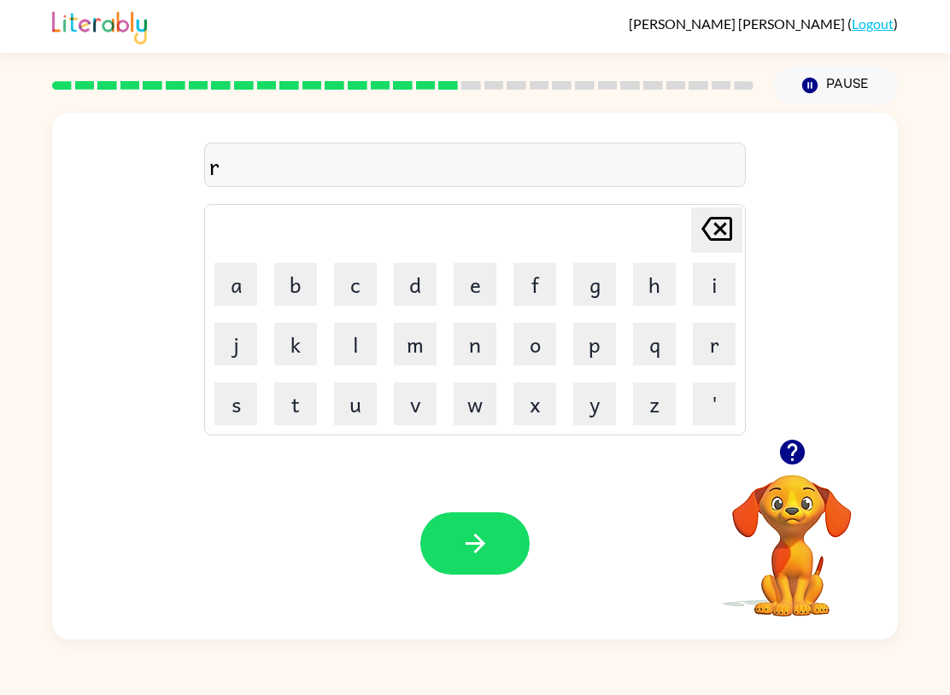
click at [483, 286] on button "e" at bounding box center [475, 284] width 43 height 43
click at [240, 279] on button "a" at bounding box center [235, 284] width 43 height 43
click at [227, 416] on button "s" at bounding box center [235, 404] width 43 height 43
click at [793, 462] on icon "button" at bounding box center [791, 452] width 25 height 25
click at [362, 278] on button "c" at bounding box center [355, 284] width 43 height 43
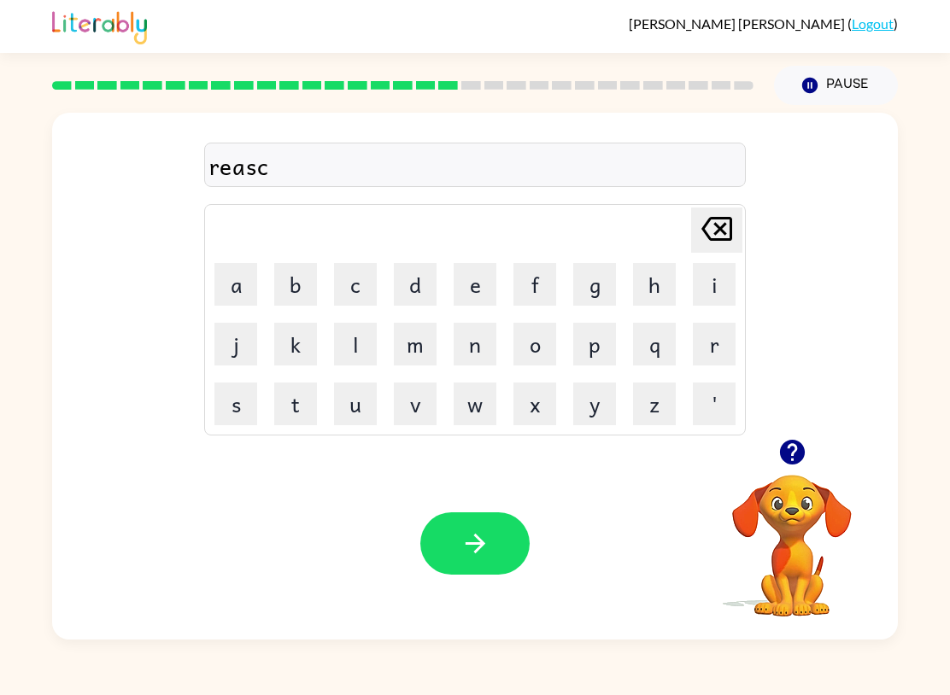
click at [479, 272] on button "e" at bounding box center [475, 284] width 43 height 43
click at [245, 405] on button "s" at bounding box center [235, 404] width 43 height 43
click at [480, 278] on button "e" at bounding box center [475, 284] width 43 height 43
click at [232, 412] on button "s" at bounding box center [235, 404] width 43 height 43
click at [280, 405] on button "t" at bounding box center [295, 404] width 43 height 43
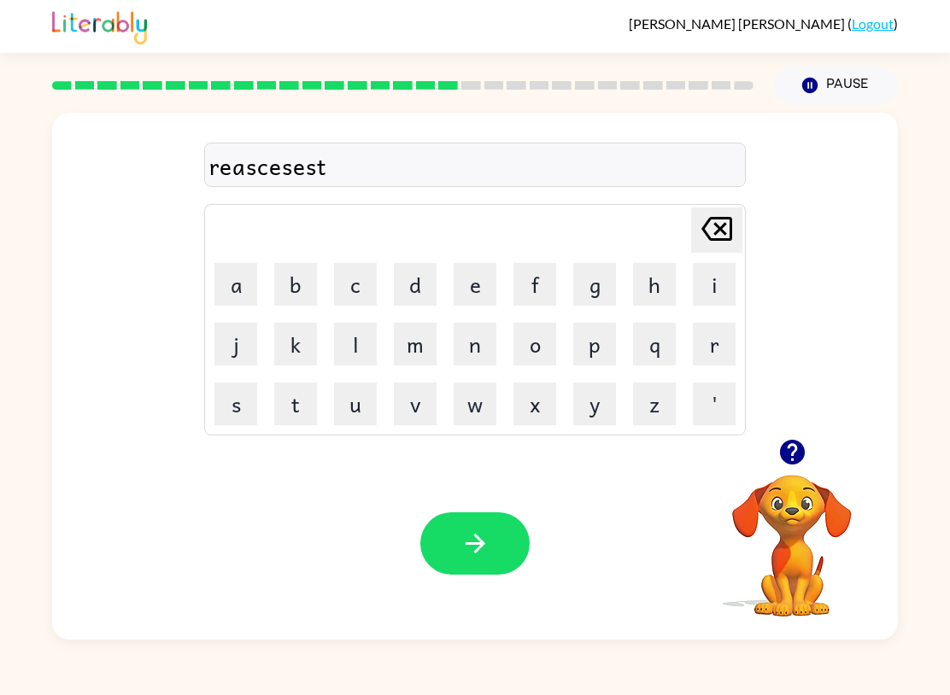
click at [459, 547] on button "button" at bounding box center [474, 543] width 109 height 62
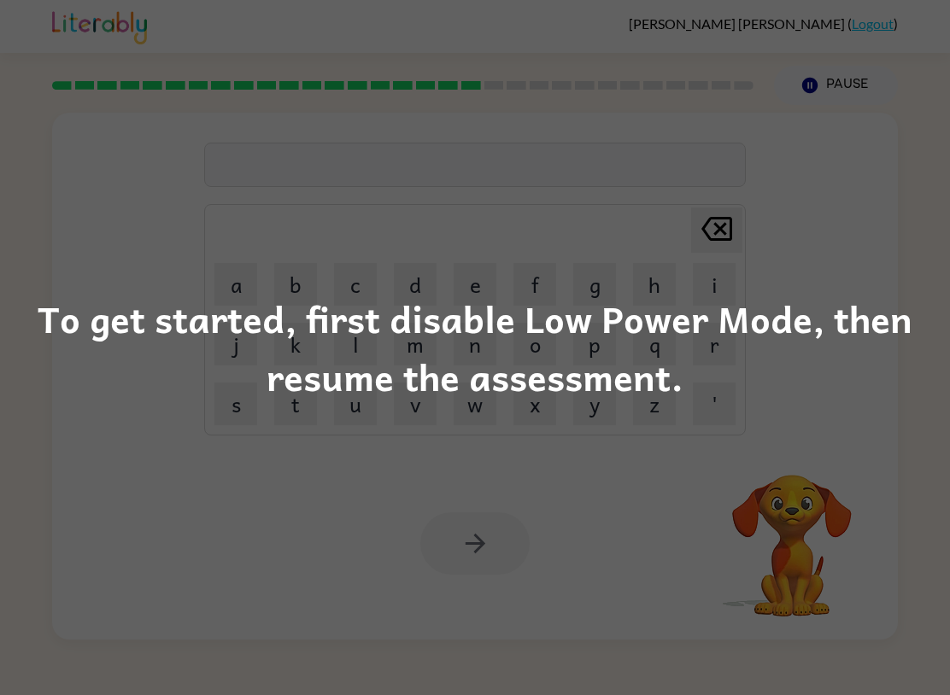
click at [809, 408] on div "To get started, first disable Low Power Mode, then resume the assessment." at bounding box center [475, 347] width 950 height 695
click at [819, 360] on div "To get started, first disable Low Power Mode, then resume the assessment." at bounding box center [475, 348] width 950 height 116
click at [851, 331] on div "To get started, first disable Low Power Mode, then resume the assessment." at bounding box center [475, 348] width 950 height 116
click at [793, 353] on div "To get started, first disable Low Power Mode, then resume the assessment." at bounding box center [475, 348] width 950 height 116
click at [817, 360] on div "To get started, first disable Low Power Mode, then resume the assessment." at bounding box center [475, 348] width 950 height 116
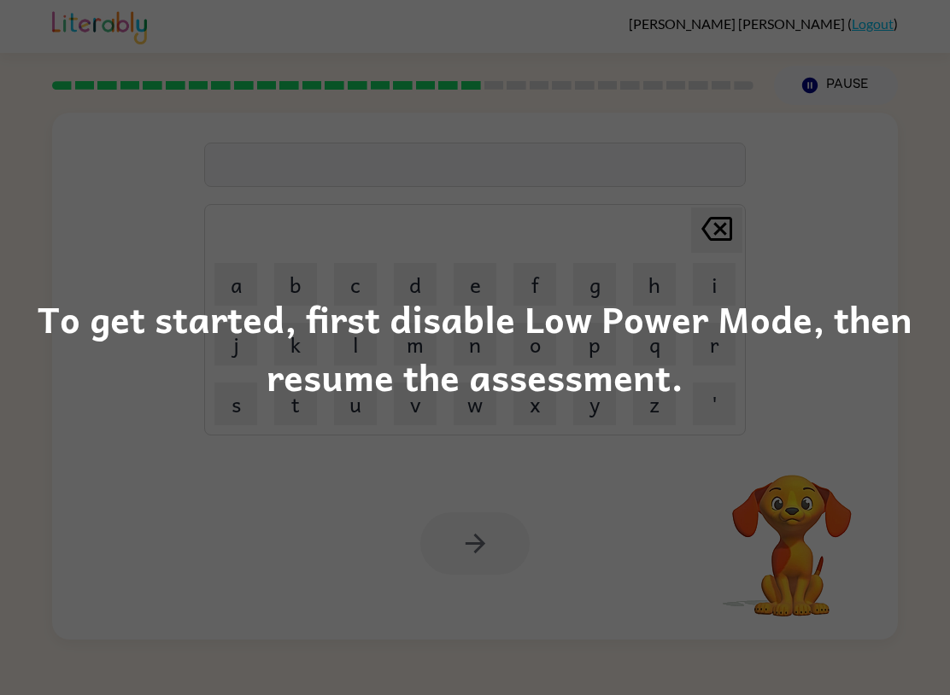
click at [852, 445] on div "To get started, first disable Low Power Mode, then resume the assessment." at bounding box center [475, 347] width 950 height 695
click at [874, 431] on div "To get started, first disable Low Power Mode, then resume the assessment." at bounding box center [475, 347] width 950 height 695
click at [869, 547] on div "To get started, first disable Low Power Mode, then resume the assessment." at bounding box center [475, 347] width 950 height 695
click at [881, 531] on div "To get started, first disable Low Power Mode, then resume the assessment." at bounding box center [475, 347] width 950 height 695
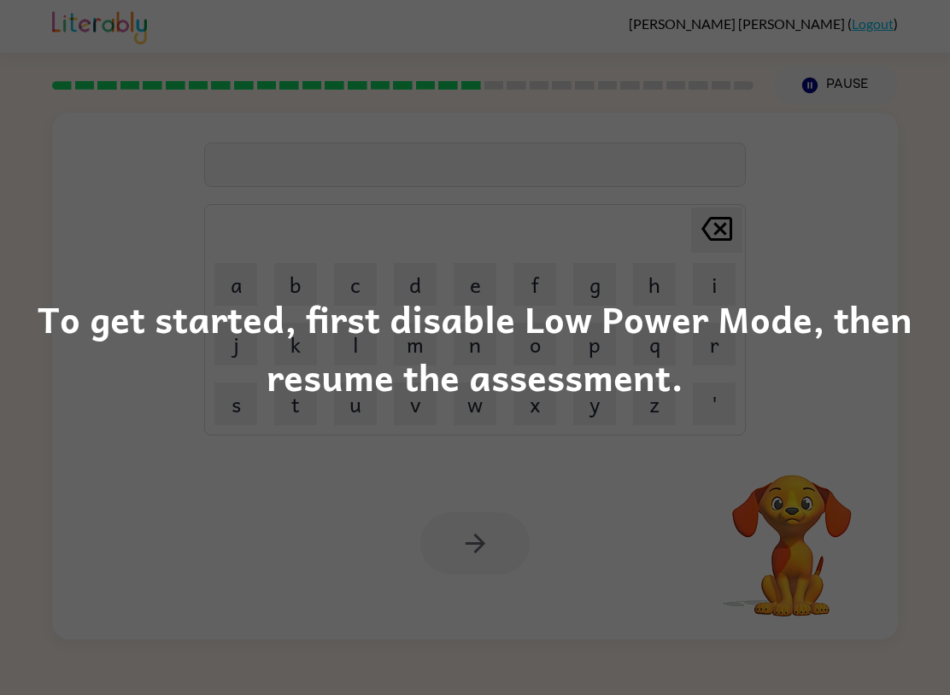
click at [881, 530] on div "To get started, first disable Low Power Mode, then resume the assessment." at bounding box center [475, 347] width 950 height 695
click at [831, 477] on div "To get started, first disable Low Power Mode, then resume the assessment." at bounding box center [475, 347] width 950 height 695
click at [805, 456] on div "To get started, first disable Low Power Mode, then resume the assessment." at bounding box center [475, 347] width 950 height 695
click at [811, 407] on div "To get started, first disable Low Power Mode, then resume the assessment." at bounding box center [475, 347] width 950 height 695
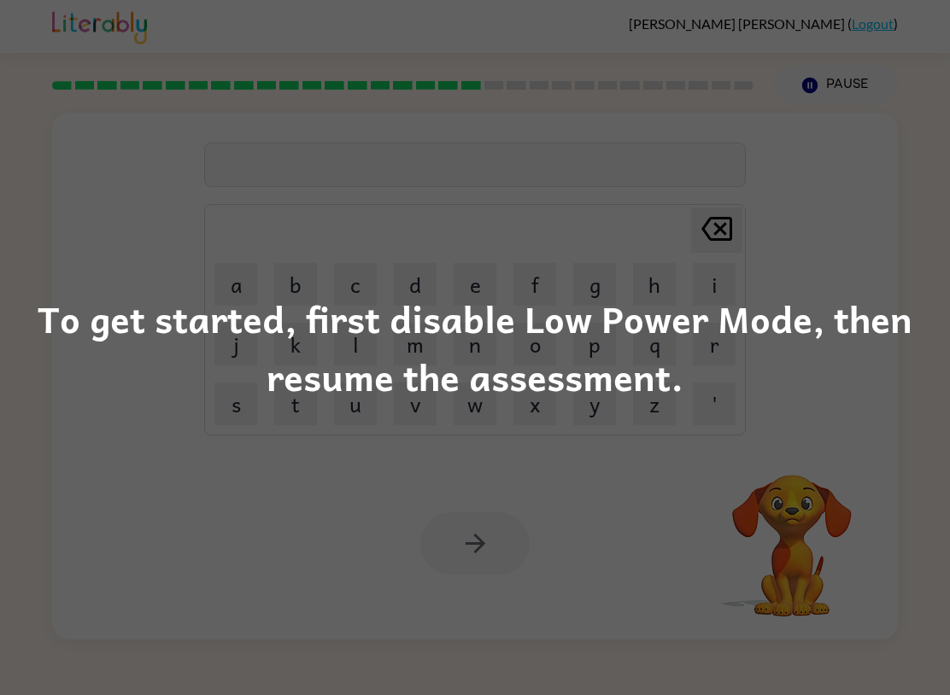
click at [828, 402] on div "To get started, first disable Low Power Mode, then resume the assessment." at bounding box center [475, 348] width 950 height 116
click at [823, 395] on div "To get started, first disable Low Power Mode, then resume the assessment." at bounding box center [475, 348] width 950 height 116
click at [14, 9] on div "To get started, first disable Low Power Mode, then resume the assessment." at bounding box center [475, 347] width 950 height 695
click at [15, 31] on div "To get started, first disable Low Power Mode, then resume the assessment." at bounding box center [475, 347] width 950 height 695
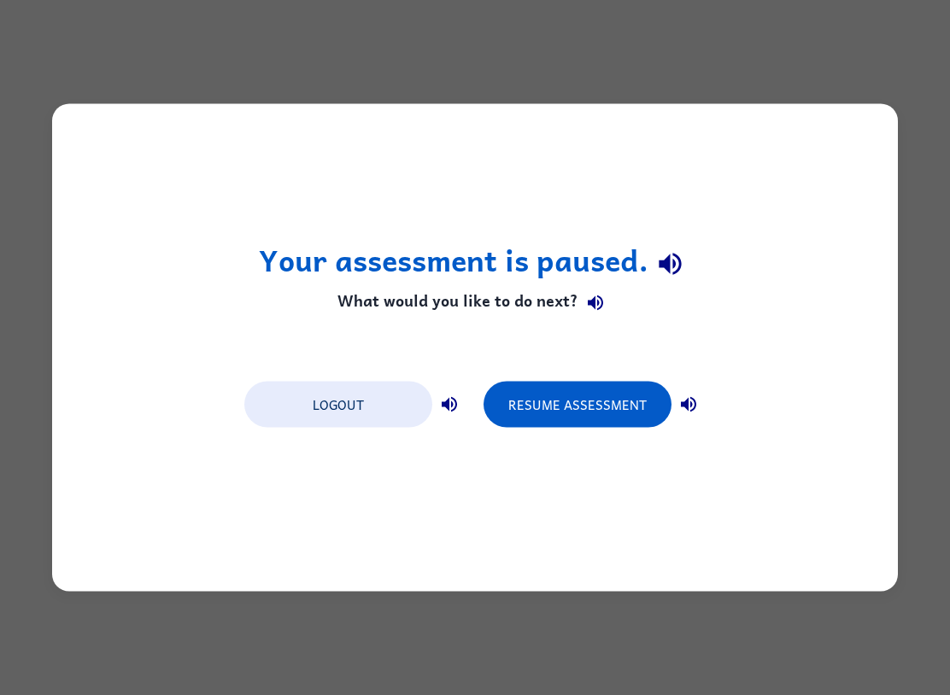
click at [627, 388] on button "Resume Assessment" at bounding box center [577, 405] width 188 height 46
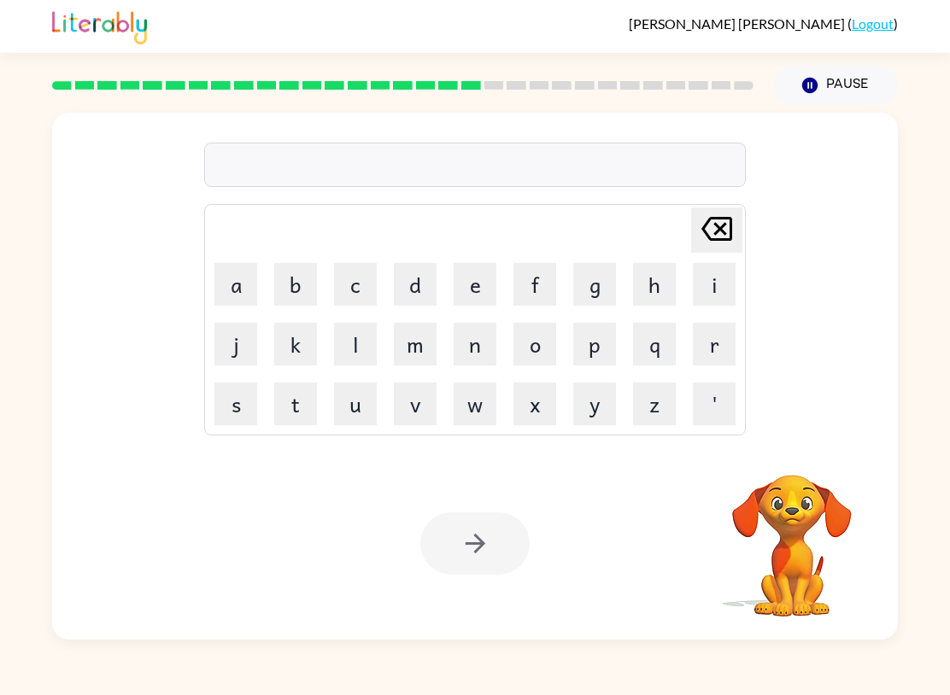
click at [922, 383] on div "[PERSON_NAME] last character input a b c d e f g h i j k l m n o p q r s t u v …" at bounding box center [475, 372] width 950 height 535
click at [779, 459] on icon "button" at bounding box center [792, 452] width 30 height 30
click at [811, 468] on video "Your browser must support playing .mp4 files to use Literably. Please try using…" at bounding box center [791, 533] width 171 height 171
click at [224, 296] on button "a" at bounding box center [235, 284] width 43 height 43
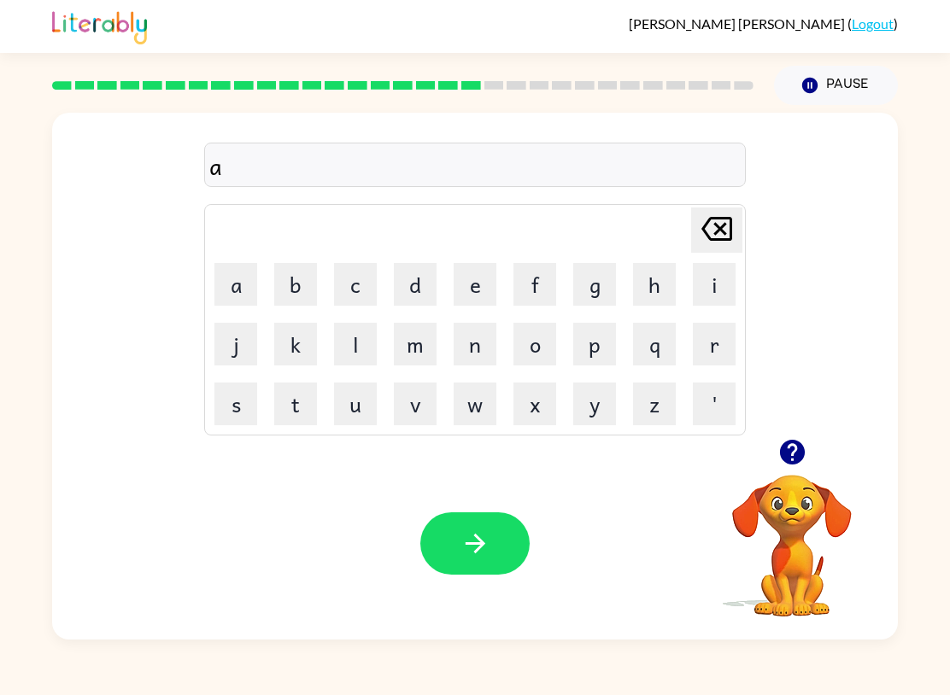
click at [717, 354] on button "r" at bounding box center [714, 344] width 43 height 43
click at [304, 398] on button "t" at bounding box center [295, 404] width 43 height 43
click at [343, 392] on button "u" at bounding box center [355, 404] width 43 height 43
click at [460, 279] on button "e" at bounding box center [475, 284] width 43 height 43
click at [454, 530] on button "button" at bounding box center [474, 543] width 109 height 62
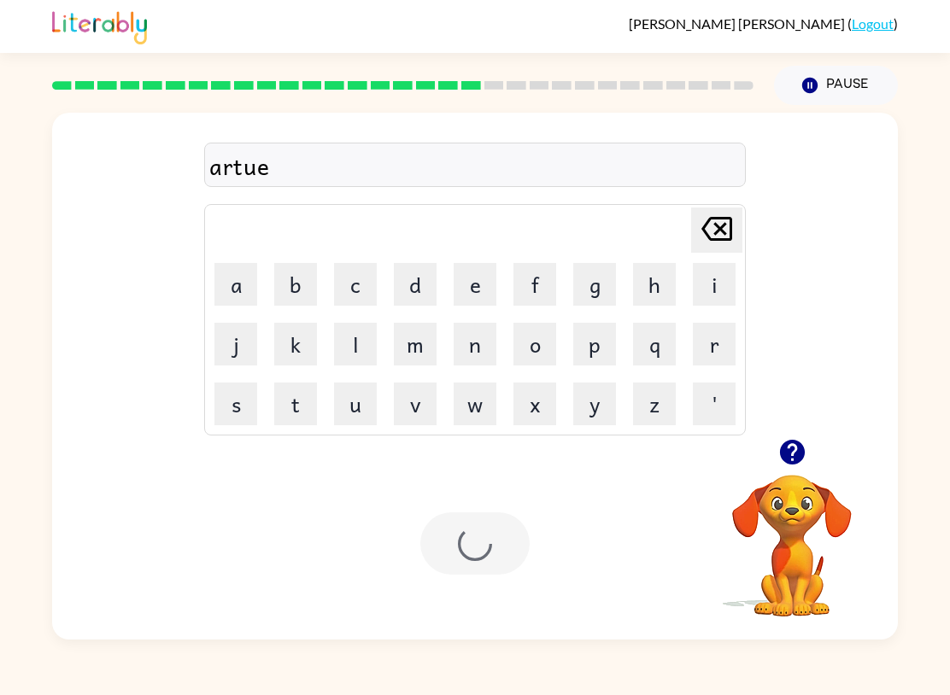
click at [454, 529] on div at bounding box center [474, 543] width 109 height 62
click at [410, 565] on div "Your browser must support playing .mp4 files to use Literably. Please try using…" at bounding box center [475, 544] width 846 height 192
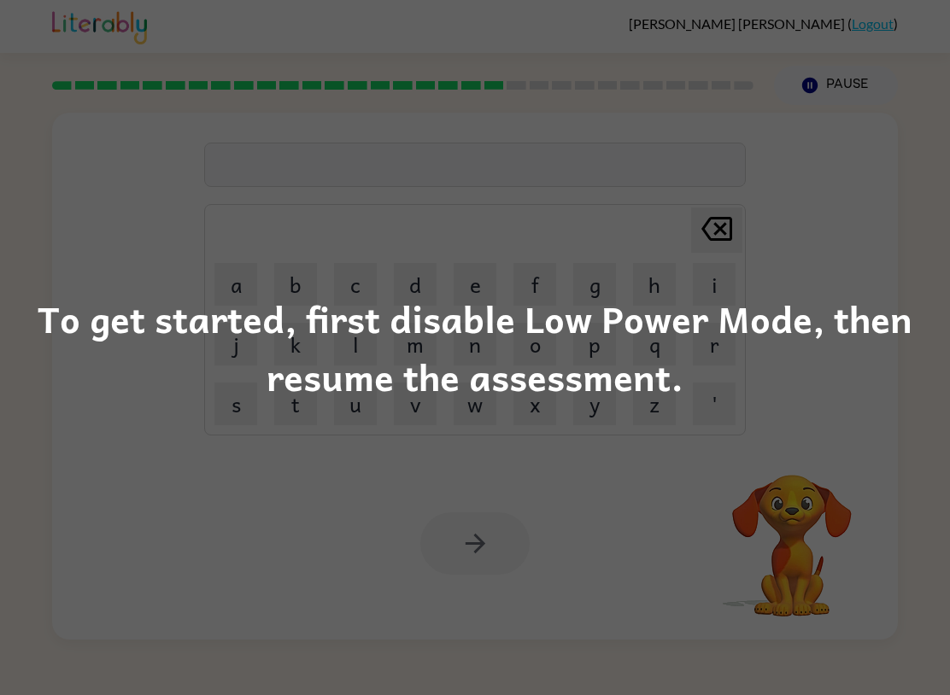
click at [849, 265] on div "To get started, first disable Low Power Mode, then resume the assessment." at bounding box center [475, 347] width 950 height 695
click at [848, 264] on div "To get started, first disable Low Power Mode, then resume the assessment." at bounding box center [475, 347] width 950 height 695
click at [854, 268] on div "To get started, first disable Low Power Mode, then resume the assessment." at bounding box center [475, 347] width 950 height 695
click at [890, 277] on div "To get started, first disable Low Power Mode, then resume the assessment." at bounding box center [475, 347] width 950 height 695
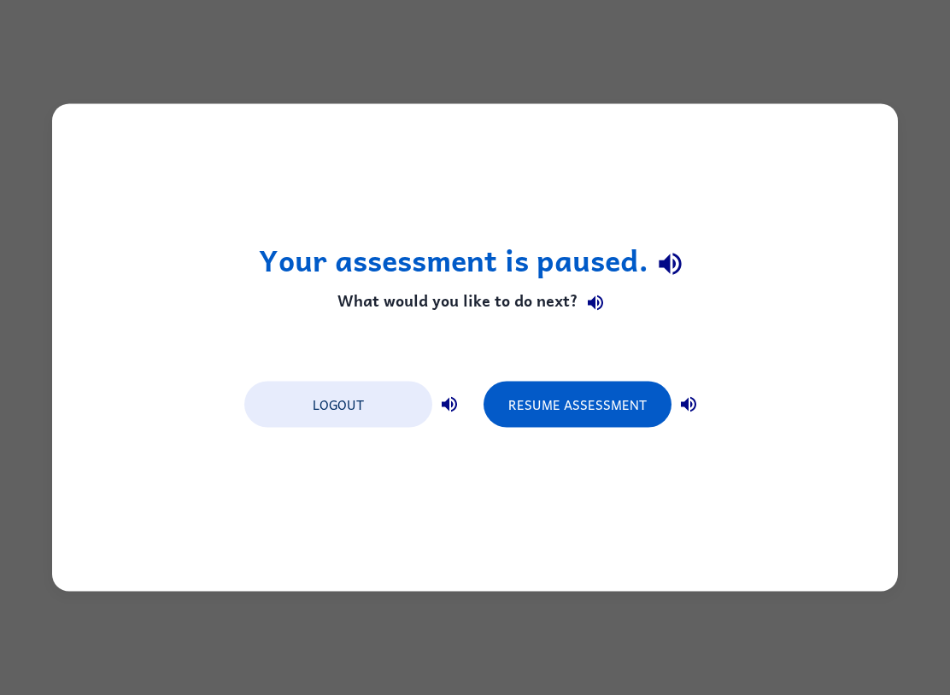
click at [591, 396] on button "Resume Assessment" at bounding box center [577, 405] width 188 height 46
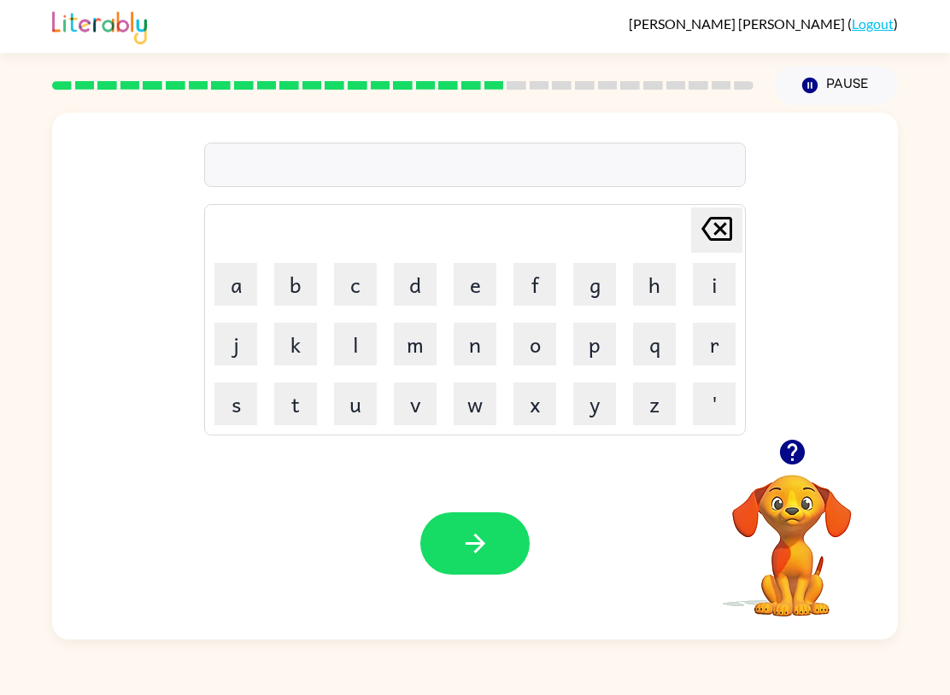
click at [538, 287] on button "f" at bounding box center [534, 284] width 43 height 43
click at [727, 336] on button "r" at bounding box center [714, 344] width 43 height 43
click at [725, 221] on icon "[PERSON_NAME] last character input" at bounding box center [716, 228] width 41 height 41
click at [236, 284] on button "a" at bounding box center [235, 284] width 43 height 43
click at [351, 347] on button "l" at bounding box center [355, 344] width 43 height 43
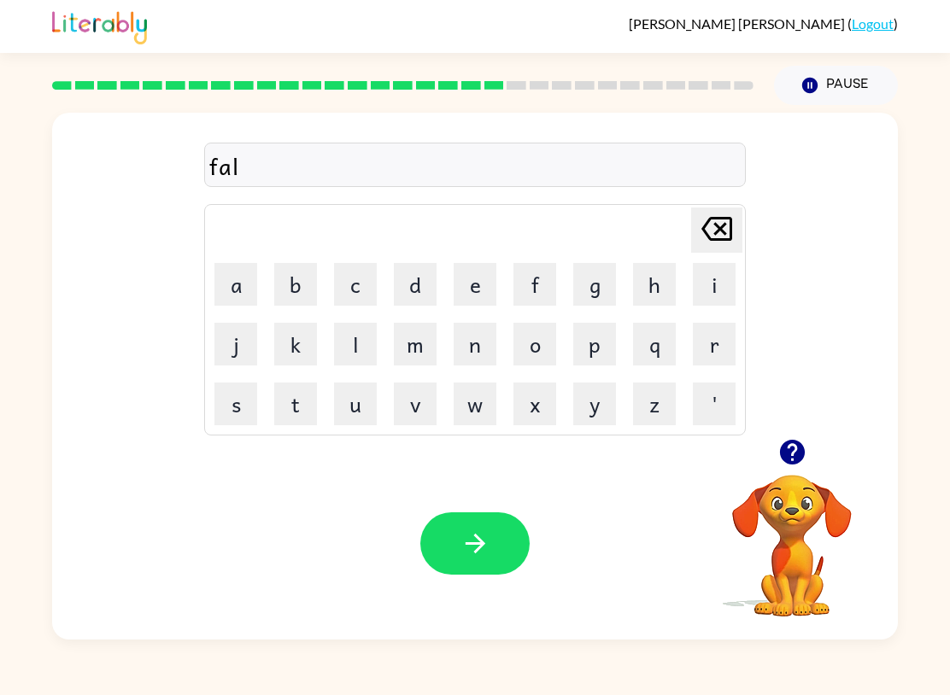
click at [360, 346] on button "l" at bounding box center [355, 344] width 43 height 43
click at [529, 353] on button "o" at bounding box center [534, 344] width 43 height 43
click at [485, 547] on icon "button" at bounding box center [475, 544] width 30 height 30
click at [232, 407] on button "s" at bounding box center [235, 404] width 43 height 43
click at [465, 286] on button "e" at bounding box center [475, 284] width 43 height 43
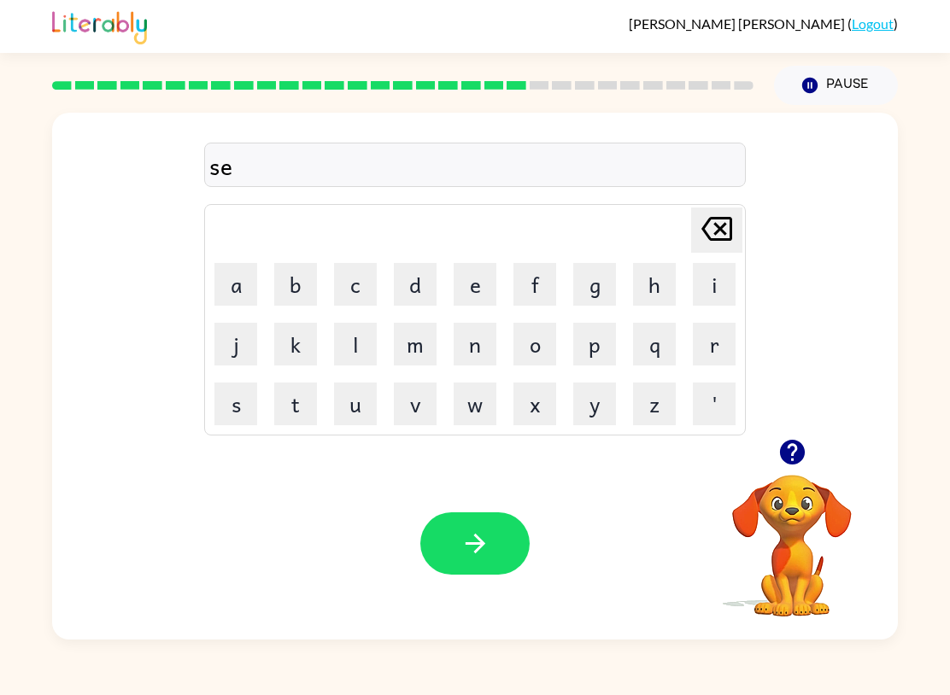
click at [490, 325] on button "n" at bounding box center [475, 344] width 43 height 43
click at [287, 415] on button "t" at bounding box center [295, 404] width 43 height 43
click at [485, 283] on button "e" at bounding box center [475, 284] width 43 height 43
click at [595, 363] on button "p" at bounding box center [594, 344] width 43 height 43
click at [710, 271] on button "i" at bounding box center [714, 284] width 43 height 43
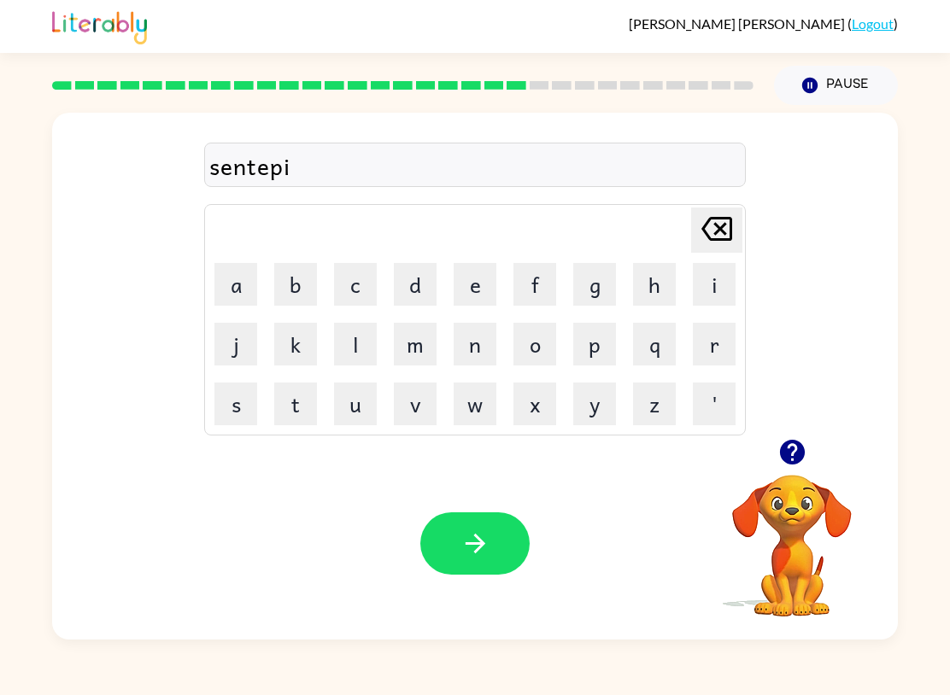
click at [407, 271] on button "d" at bounding box center [415, 284] width 43 height 43
click at [483, 542] on icon "button" at bounding box center [475, 544] width 30 height 30
click at [782, 559] on video "Your browser must support playing .mp4 files to use Literably. Please try using…" at bounding box center [791, 533] width 171 height 171
click at [783, 454] on icon "button" at bounding box center [791, 452] width 25 height 25
click at [236, 410] on button "s" at bounding box center [235, 404] width 43 height 43
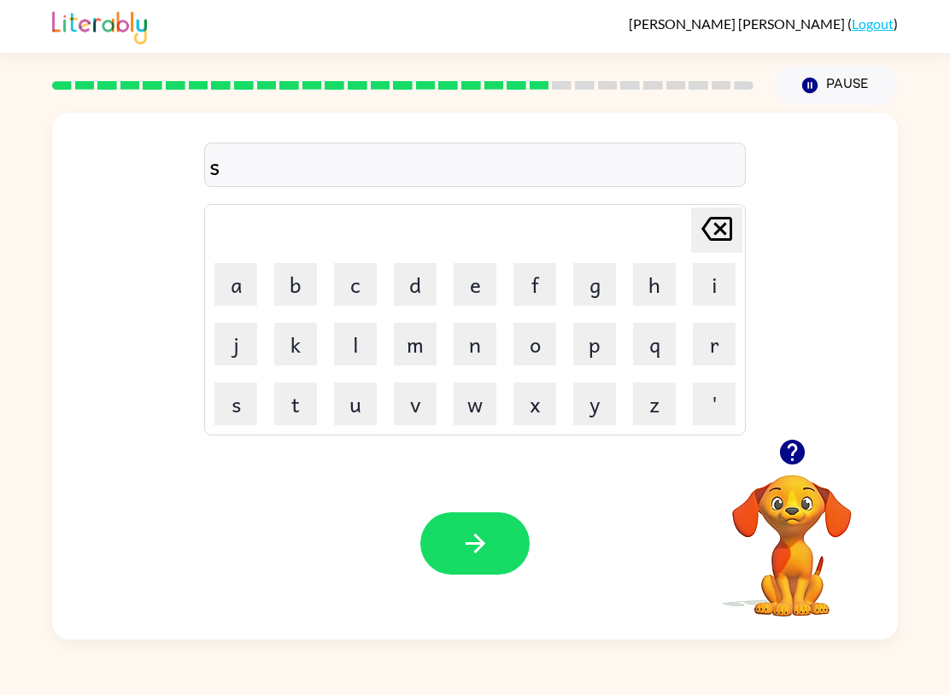
click at [361, 407] on button "u" at bounding box center [355, 404] width 43 height 43
click at [236, 411] on button "s" at bounding box center [235, 404] width 43 height 43
click at [291, 415] on button "t" at bounding box center [295, 404] width 43 height 43
click at [228, 286] on button "a" at bounding box center [235, 284] width 43 height 43
click at [714, 281] on button "i" at bounding box center [714, 284] width 43 height 43
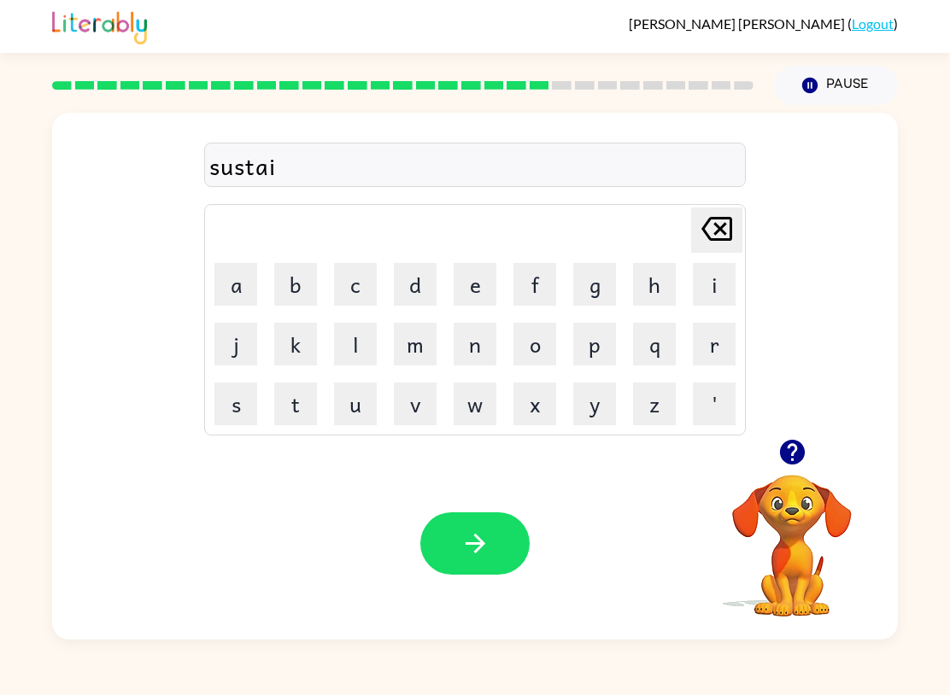
click at [482, 350] on button "n" at bounding box center [475, 344] width 43 height 43
click at [457, 537] on button "button" at bounding box center [474, 543] width 109 height 62
click at [538, 298] on button "f" at bounding box center [534, 284] width 43 height 43
click at [543, 343] on button "o" at bounding box center [534, 344] width 43 height 43
click at [472, 407] on button "w" at bounding box center [475, 404] width 43 height 43
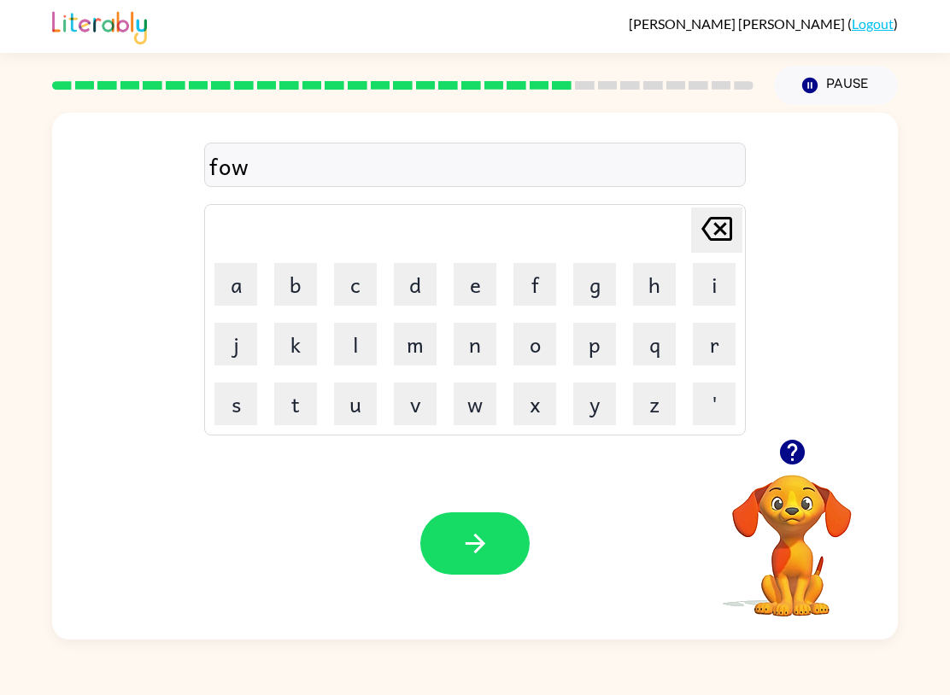
click at [237, 282] on button "a" at bounding box center [235, 284] width 43 height 43
click at [729, 363] on button "r" at bounding box center [714, 344] width 43 height 43
click at [407, 280] on button "d" at bounding box center [415, 284] width 43 height 43
click at [507, 536] on button "button" at bounding box center [474, 543] width 109 height 62
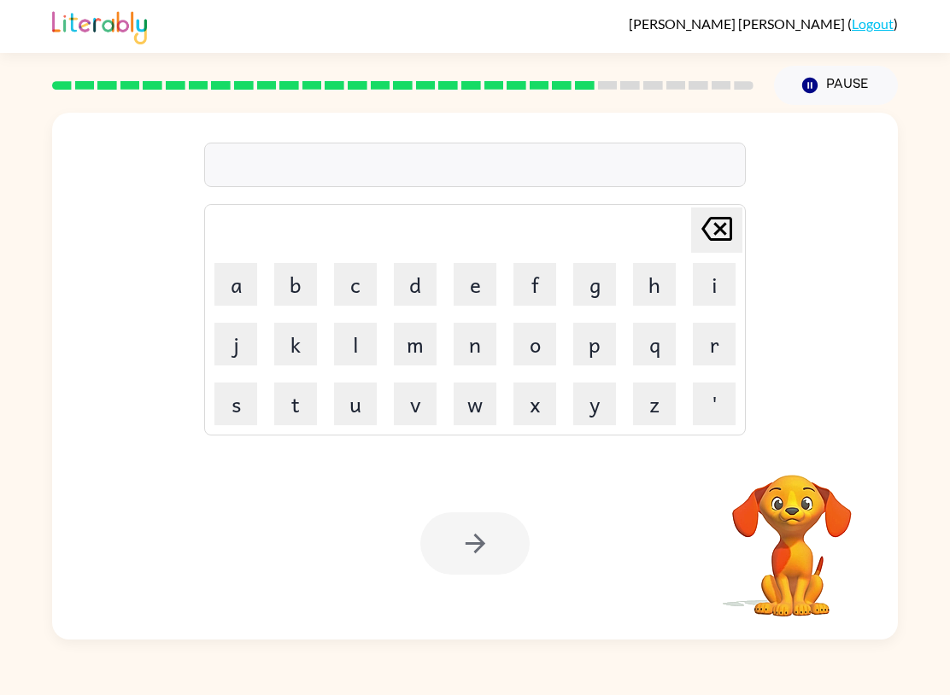
click at [723, 343] on button "r" at bounding box center [714, 344] width 43 height 43
click at [477, 294] on button "e" at bounding box center [475, 284] width 43 height 43
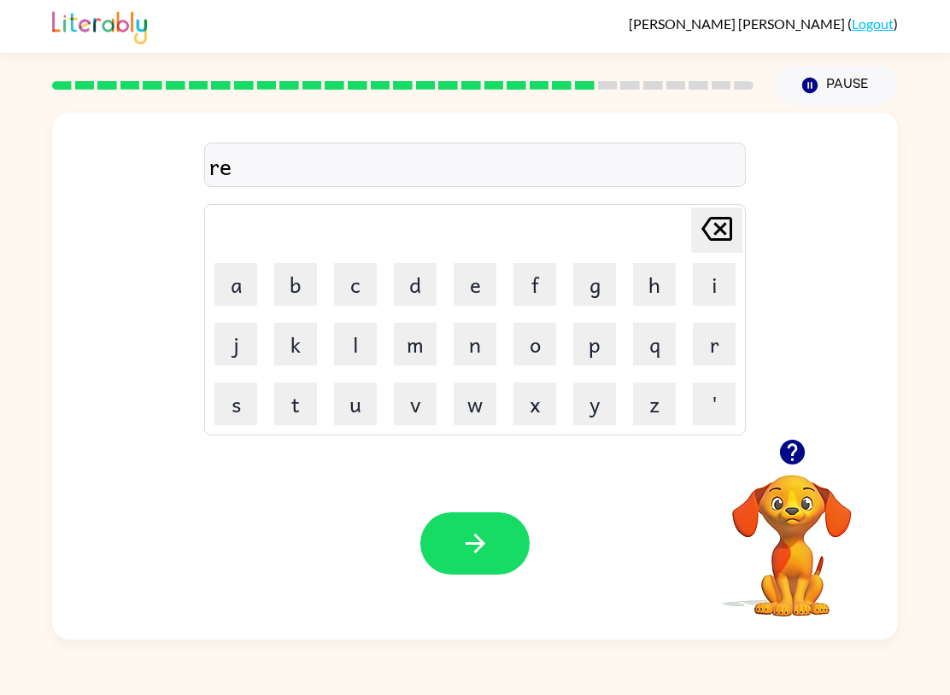
click at [358, 340] on button "l" at bounding box center [355, 344] width 43 height 43
click at [227, 292] on button "a" at bounding box center [235, 284] width 43 height 43
click at [406, 290] on button "d" at bounding box center [415, 284] width 43 height 43
click at [464, 280] on button "e" at bounding box center [475, 284] width 43 height 43
click at [420, 295] on button "d" at bounding box center [415, 284] width 43 height 43
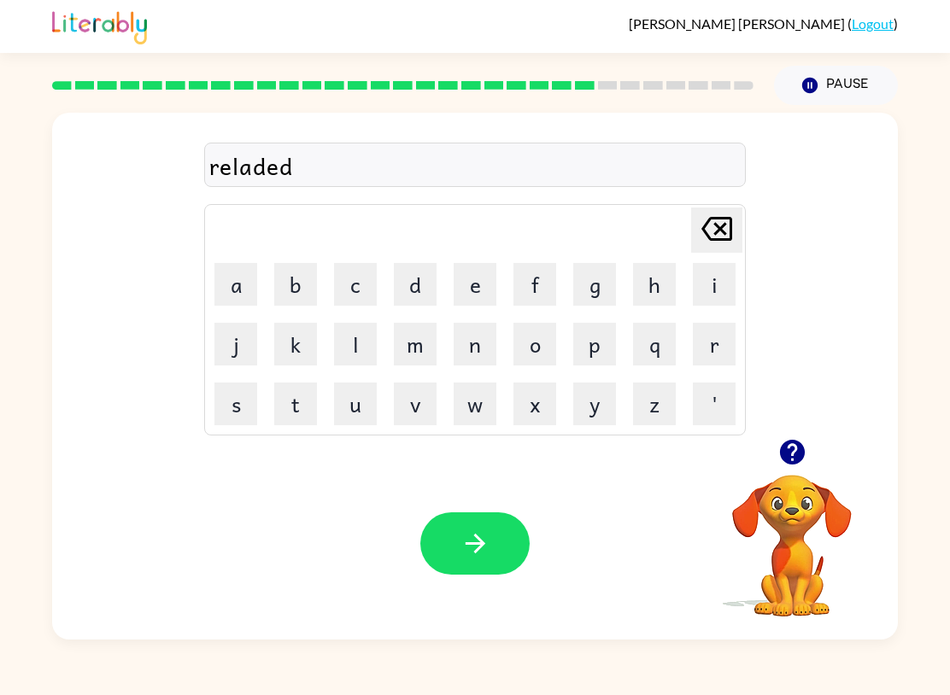
click at [459, 520] on button "button" at bounding box center [474, 543] width 109 height 62
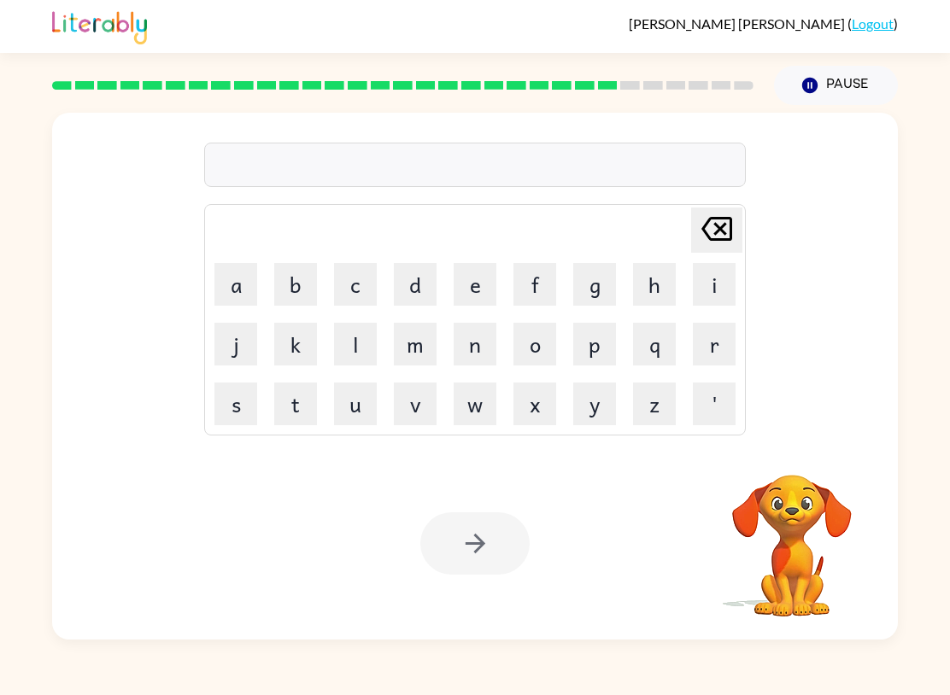
click at [593, 297] on button "g" at bounding box center [594, 284] width 43 height 43
click at [535, 348] on button "o" at bounding box center [534, 344] width 43 height 43
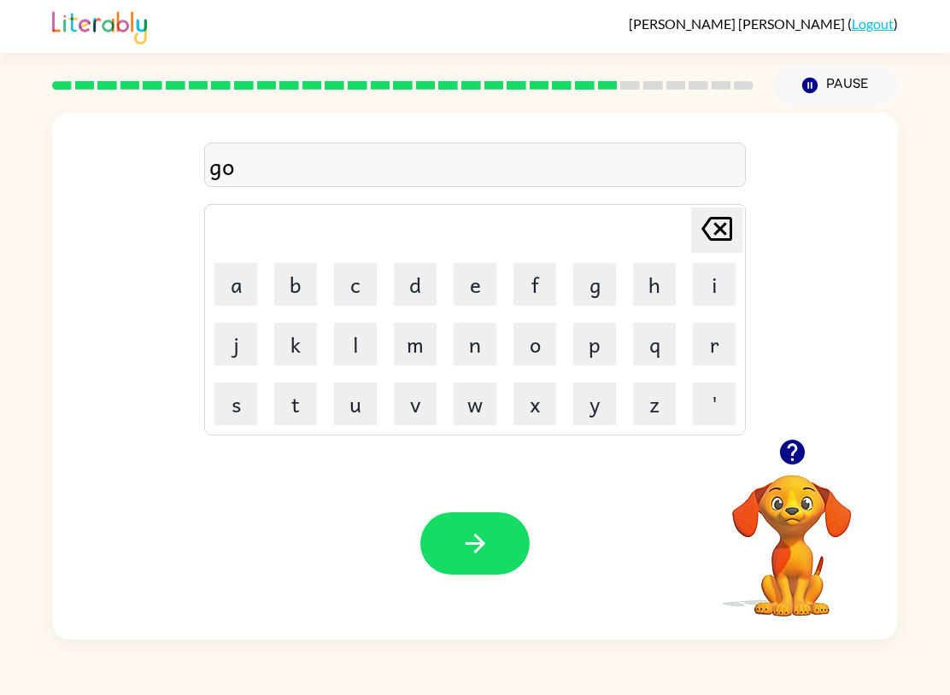
click at [339, 345] on button "l" at bounding box center [355, 344] width 43 height 43
click at [706, 273] on button "i" at bounding box center [714, 284] width 43 height 43
click at [706, 220] on icon "[PERSON_NAME] last character input" at bounding box center [716, 228] width 41 height 41
click at [288, 274] on button "b" at bounding box center [295, 284] width 43 height 43
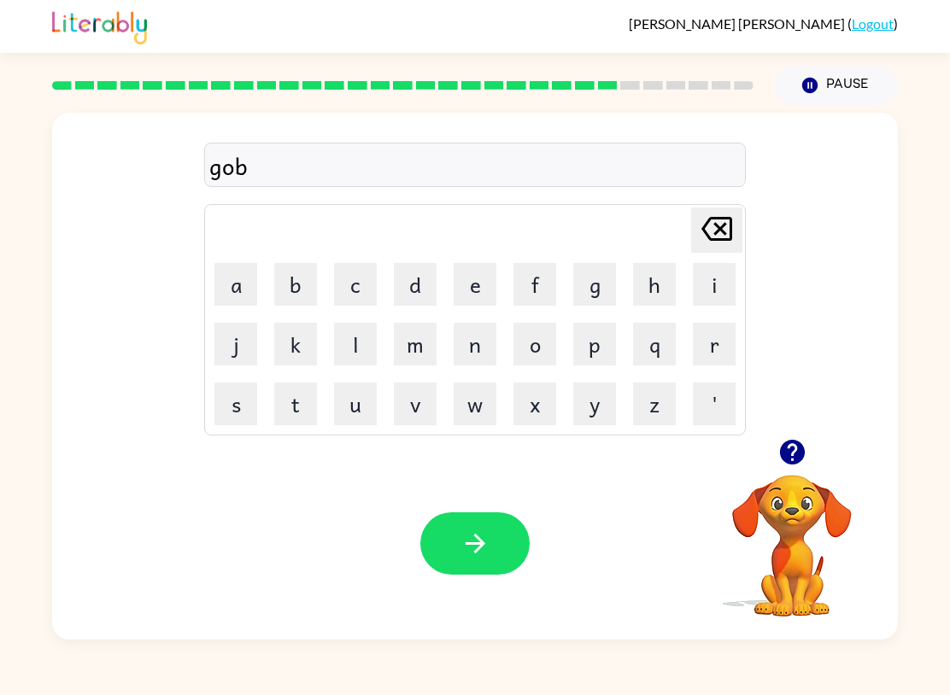
click at [355, 344] on button "l" at bounding box center [355, 344] width 43 height 43
click at [722, 278] on button "i" at bounding box center [714, 284] width 43 height 43
click at [466, 348] on button "n" at bounding box center [475, 344] width 43 height 43
click at [494, 519] on button "button" at bounding box center [474, 543] width 109 height 62
click at [363, 345] on button "l" at bounding box center [355, 344] width 43 height 43
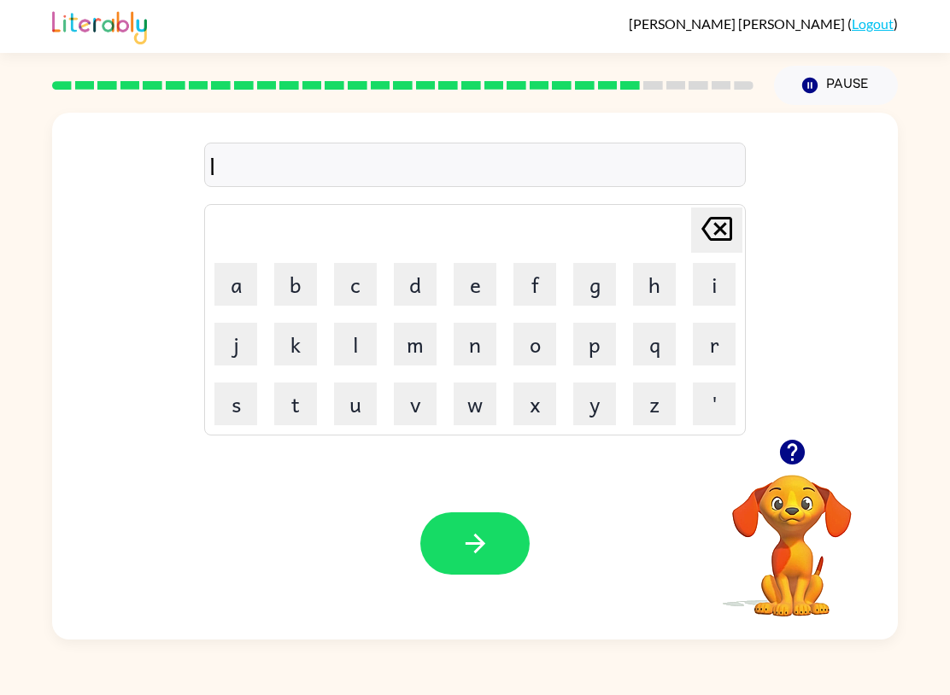
click at [341, 391] on button "u" at bounding box center [355, 404] width 43 height 43
click at [421, 348] on button "m" at bounding box center [415, 344] width 43 height 43
click at [307, 293] on button "b" at bounding box center [295, 284] width 43 height 43
click at [477, 285] on button "e" at bounding box center [475, 284] width 43 height 43
click at [726, 347] on button "r" at bounding box center [714, 344] width 43 height 43
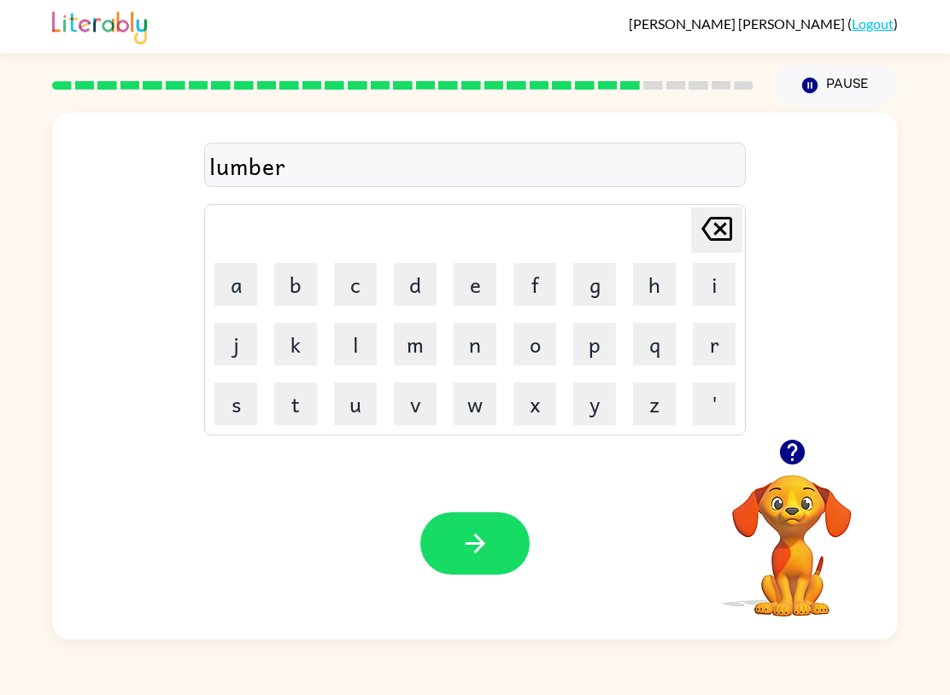
click at [231, 354] on button "j" at bounding box center [235, 344] width 43 height 43
click at [242, 305] on button "a" at bounding box center [235, 284] width 43 height 43
click at [369, 292] on button "c" at bounding box center [355, 284] width 43 height 43
click at [297, 337] on button "k" at bounding box center [295, 344] width 43 height 43
click at [444, 550] on button "button" at bounding box center [474, 543] width 109 height 62
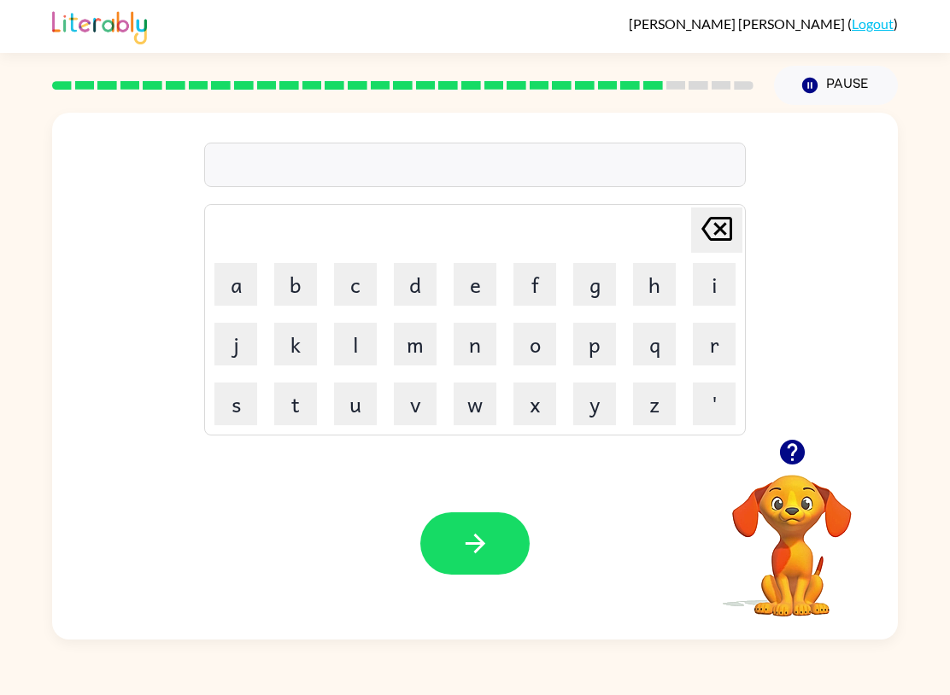
click at [347, 278] on button "c" at bounding box center [355, 284] width 43 height 43
click at [245, 298] on button "a" at bounding box center [235, 284] width 43 height 43
click at [725, 339] on button "r" at bounding box center [714, 344] width 43 height 43
click at [223, 416] on button "s" at bounding box center [235, 404] width 43 height 43
click at [722, 231] on icon at bounding box center [716, 229] width 31 height 24
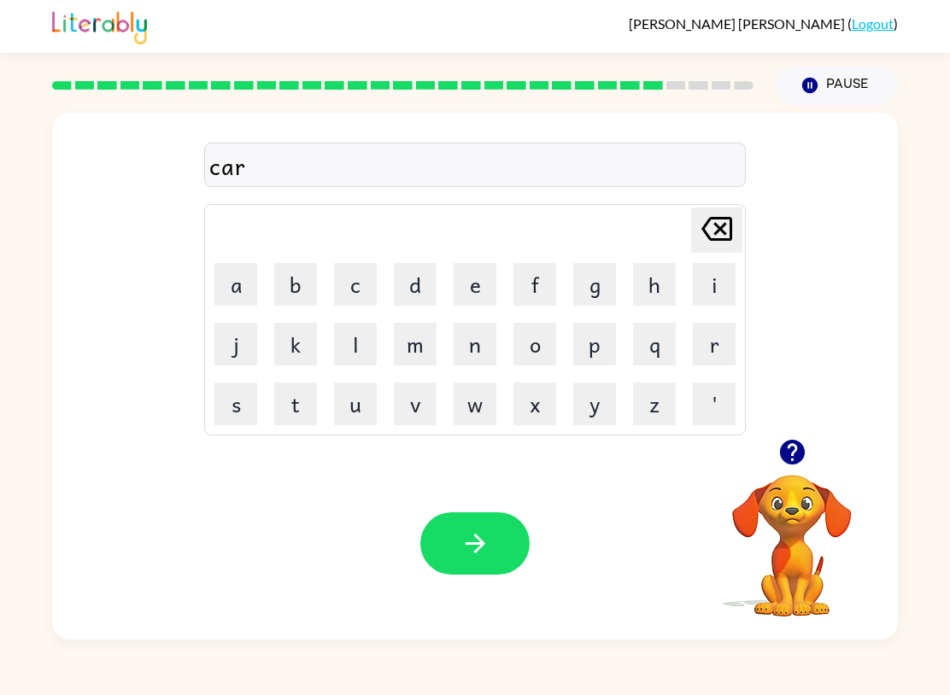
click at [722, 230] on icon at bounding box center [716, 229] width 31 height 24
click at [717, 236] on icon "[PERSON_NAME] last character input" at bounding box center [716, 228] width 41 height 41
click at [240, 285] on button "a" at bounding box center [235, 284] width 43 height 43
click at [484, 277] on button "e" at bounding box center [475, 284] width 43 height 43
click at [694, 354] on button "r" at bounding box center [714, 344] width 43 height 43
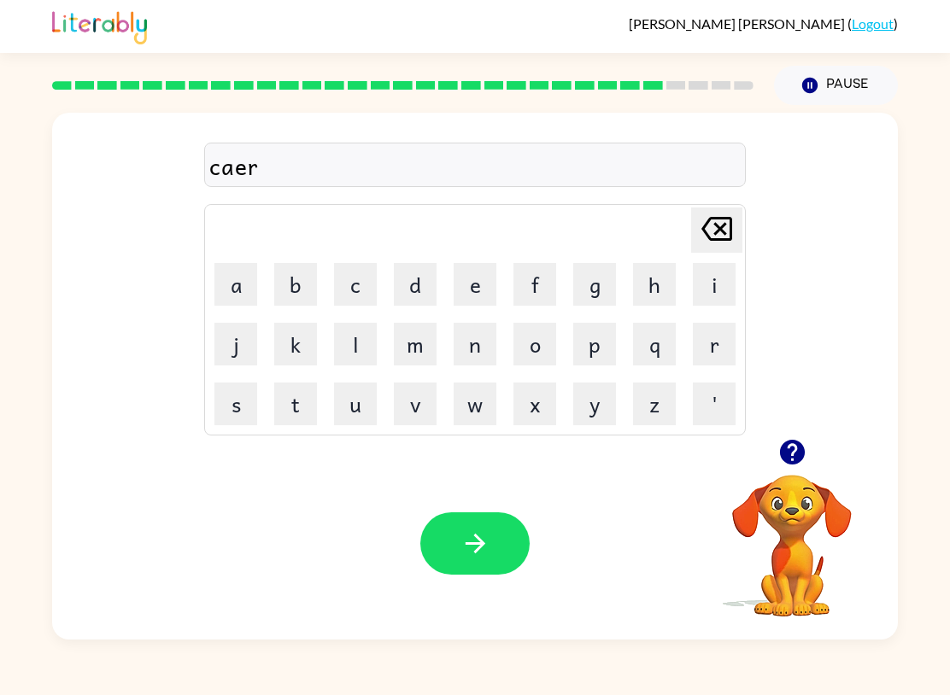
click at [233, 415] on button "s" at bounding box center [235, 404] width 43 height 43
click at [483, 546] on icon "button" at bounding box center [475, 544] width 20 height 20
click at [298, 405] on button "t" at bounding box center [295, 404] width 43 height 43
click at [664, 287] on button "h" at bounding box center [654, 284] width 43 height 43
click at [712, 277] on button "i" at bounding box center [714, 284] width 43 height 43
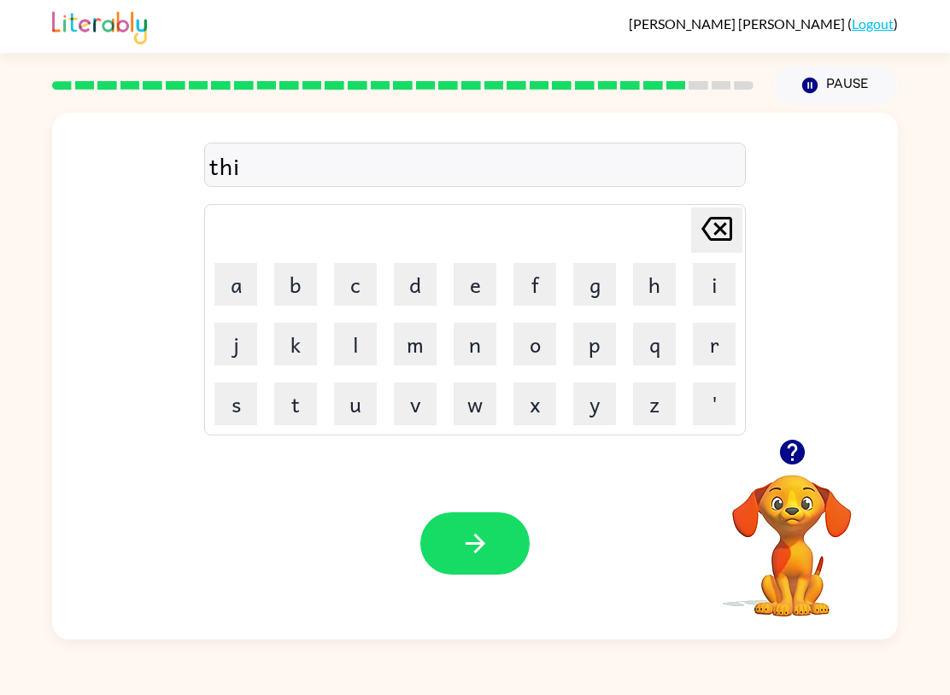
click at [419, 411] on button "v" at bounding box center [415, 404] width 43 height 43
click at [737, 226] on button "[PERSON_NAME] last character input" at bounding box center [716, 230] width 51 height 45
click at [468, 349] on button "n" at bounding box center [475, 344] width 43 height 43
click at [483, 524] on button "button" at bounding box center [474, 543] width 109 height 62
click at [237, 407] on button "s" at bounding box center [235, 404] width 43 height 43
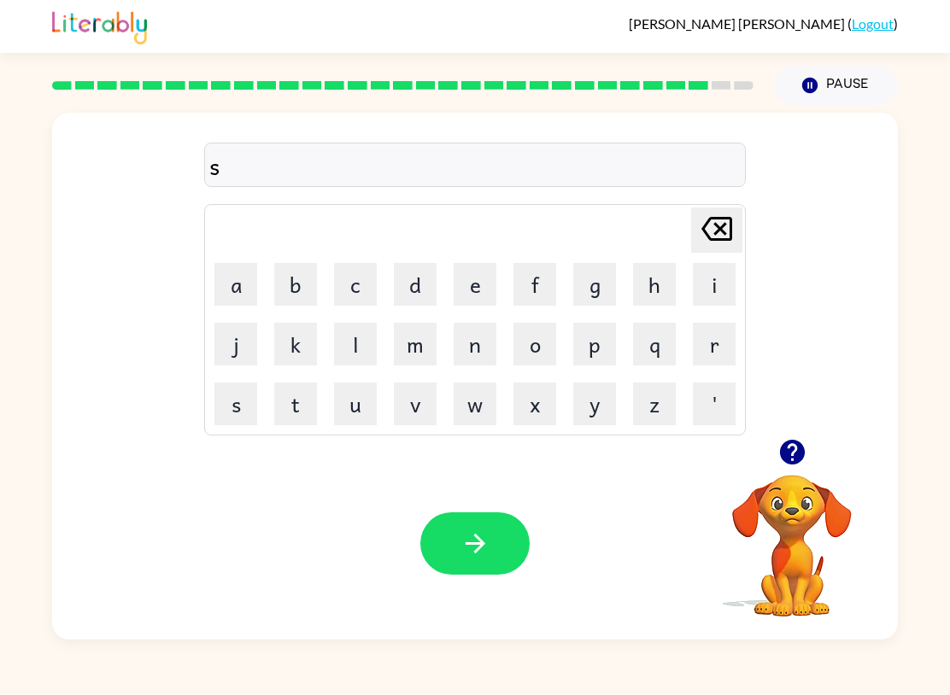
click at [368, 399] on button "u" at bounding box center [355, 404] width 43 height 43
click at [419, 341] on button "m" at bounding box center [415, 344] width 43 height 43
click at [344, 354] on button "l" at bounding box center [355, 344] width 43 height 43
click at [471, 277] on button "e" at bounding box center [475, 284] width 43 height 43
click at [477, 405] on button "w" at bounding box center [475, 404] width 43 height 43
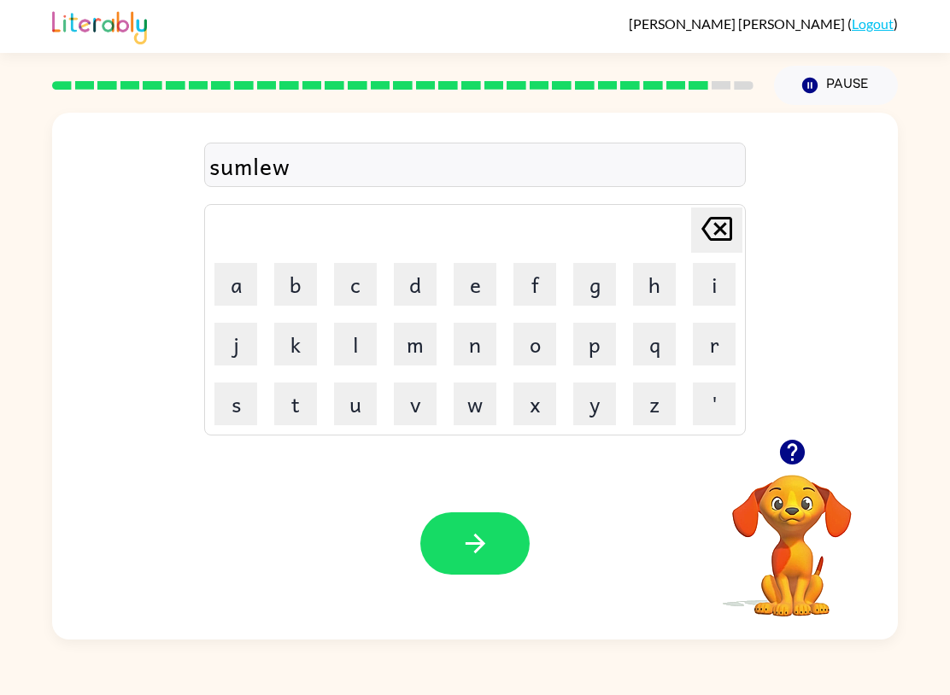
click at [717, 220] on icon "[PERSON_NAME] last character input" at bounding box center [716, 228] width 41 height 41
click at [425, 341] on button "m" at bounding box center [415, 344] width 43 height 43
click at [469, 391] on button "w" at bounding box center [475, 404] width 43 height 43
click at [491, 290] on button "e" at bounding box center [475, 284] width 43 height 43
click at [345, 347] on button "l" at bounding box center [355, 344] width 43 height 43
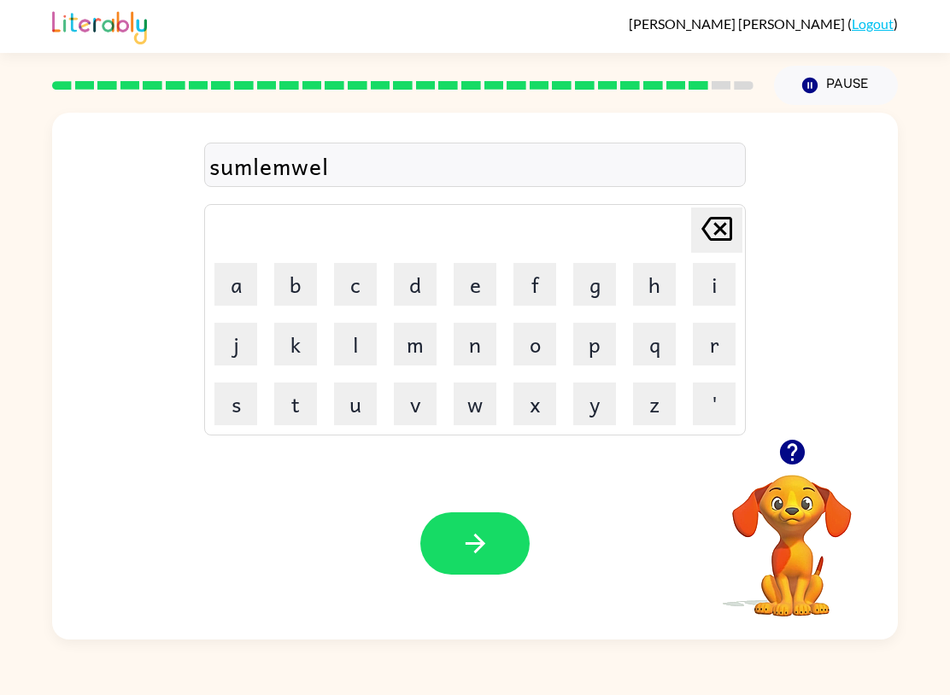
click at [344, 346] on button "l" at bounding box center [355, 344] width 43 height 43
click at [450, 530] on button "button" at bounding box center [474, 543] width 109 height 62
click at [776, 430] on div "[PERSON_NAME] last character input a b c d e f g h i j k l m n o p q r s t u v …" at bounding box center [475, 276] width 846 height 326
click at [775, 446] on button "button" at bounding box center [792, 452] width 44 height 44
click at [362, 407] on button "u" at bounding box center [355, 404] width 43 height 43
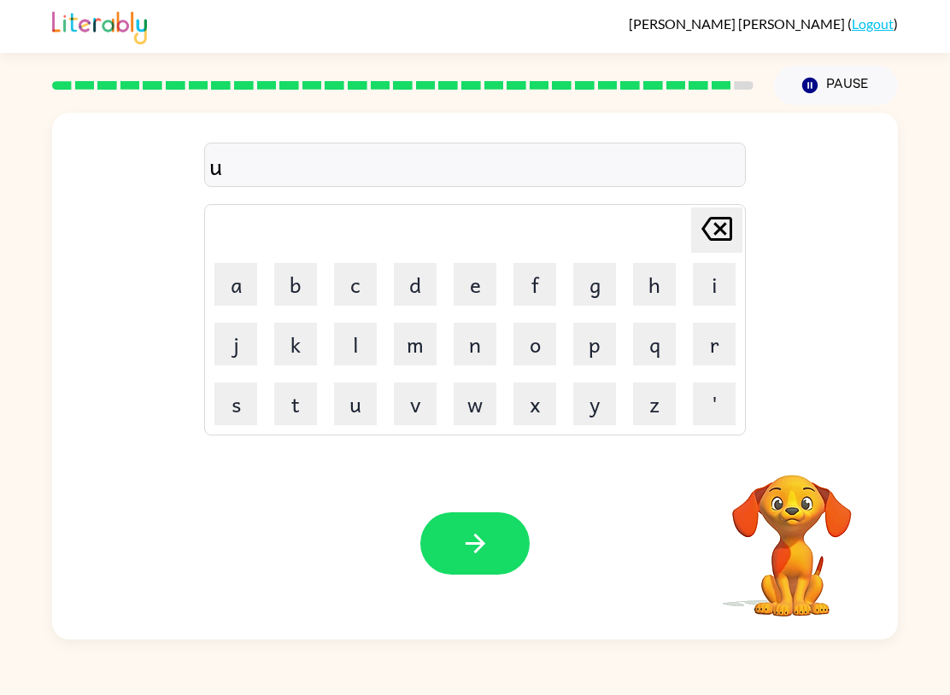
click at [473, 351] on button "n" at bounding box center [475, 344] width 43 height 43
click at [243, 278] on button "a" at bounding box center [235, 284] width 43 height 43
click at [540, 285] on button "f" at bounding box center [534, 284] width 43 height 43
click at [700, 356] on button "r" at bounding box center [714, 344] width 43 height 43
click at [245, 277] on button "a" at bounding box center [235, 284] width 43 height 43
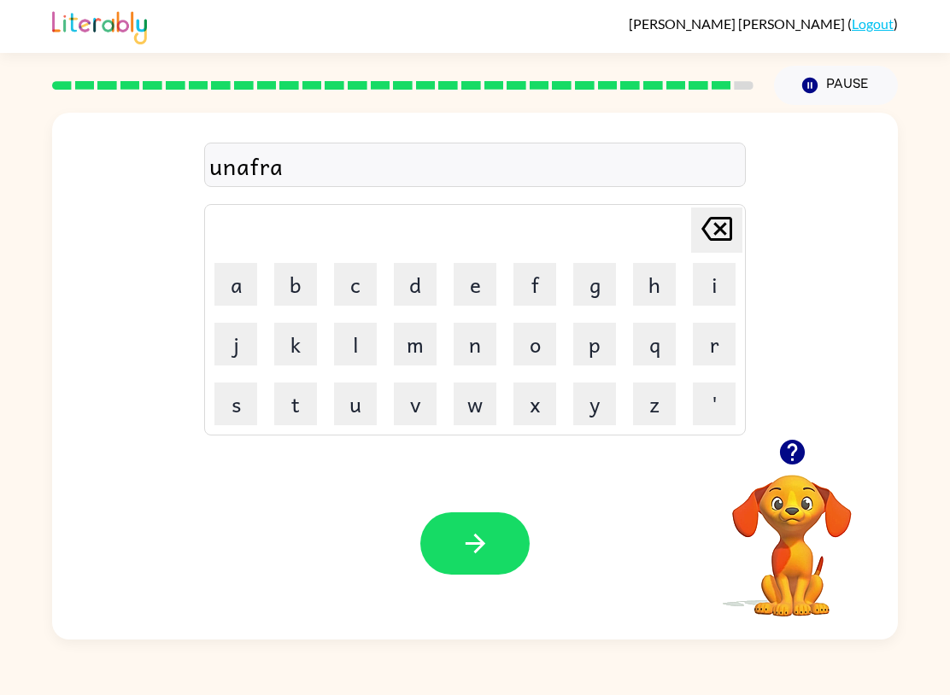
click at [725, 279] on button "i" at bounding box center [714, 284] width 43 height 43
click at [403, 286] on button "d" at bounding box center [415, 284] width 43 height 43
click at [507, 553] on button "button" at bounding box center [474, 543] width 109 height 62
